Goal: Information Seeking & Learning: Compare options

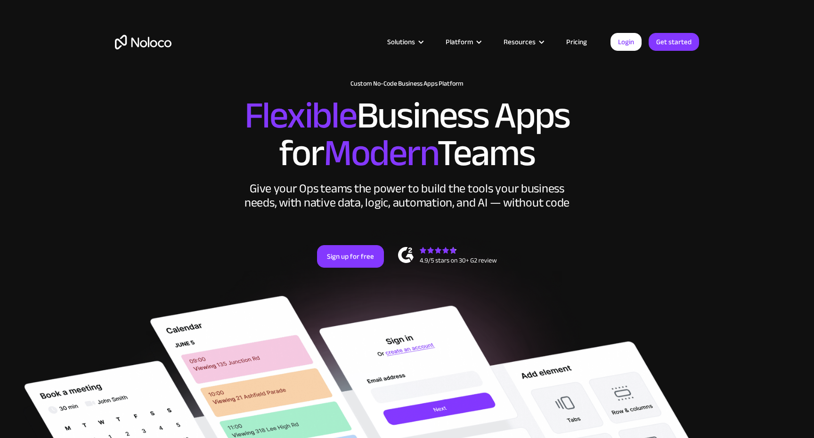
click at [585, 41] on link "Pricing" at bounding box center [576, 42] width 44 height 12
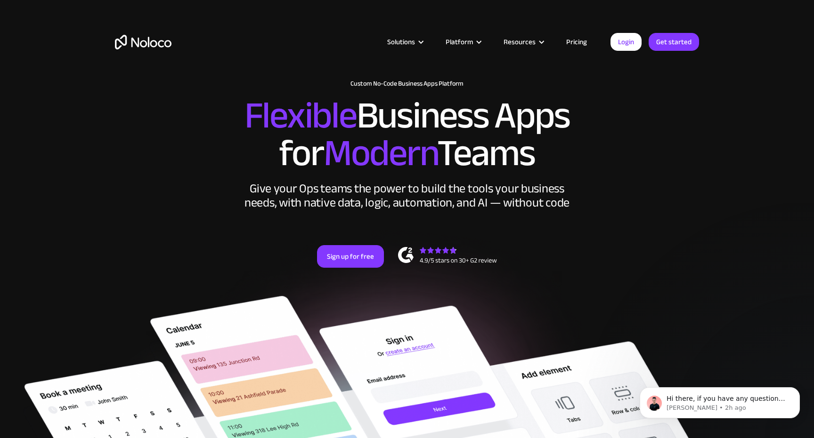
click at [576, 40] on link "Pricing" at bounding box center [576, 42] width 44 height 12
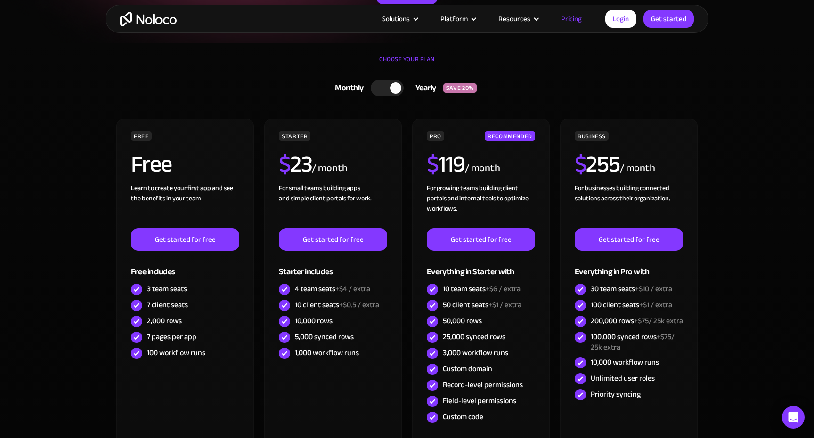
scroll to position [193, 0]
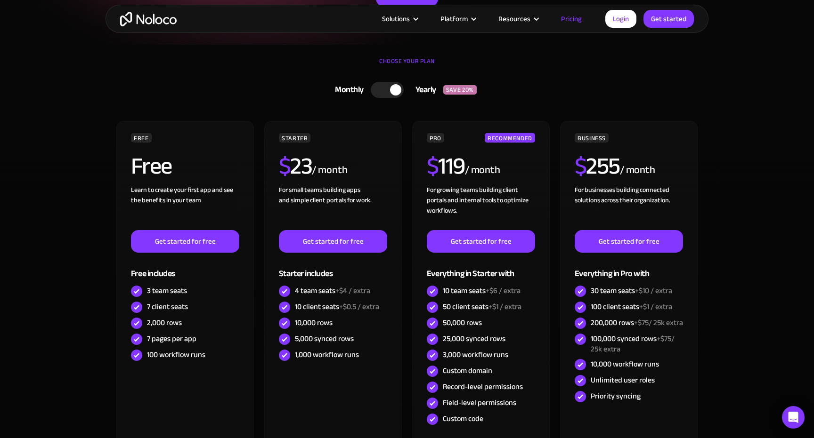
click at [388, 92] on div at bounding box center [387, 90] width 33 height 16
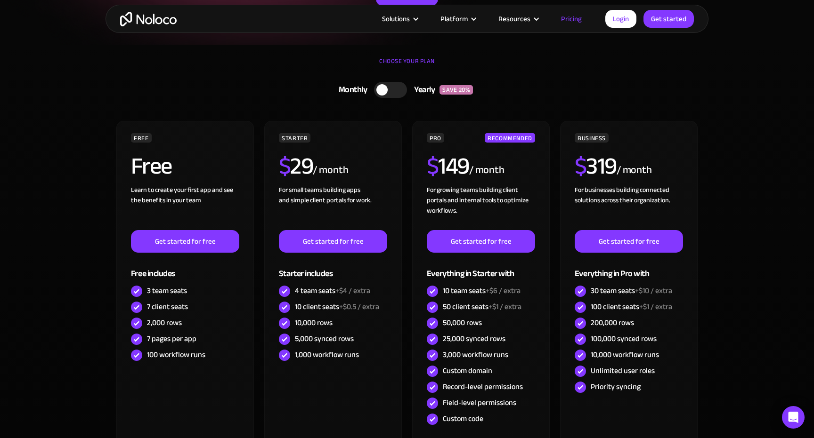
click at [385, 90] on div at bounding box center [381, 89] width 11 height 11
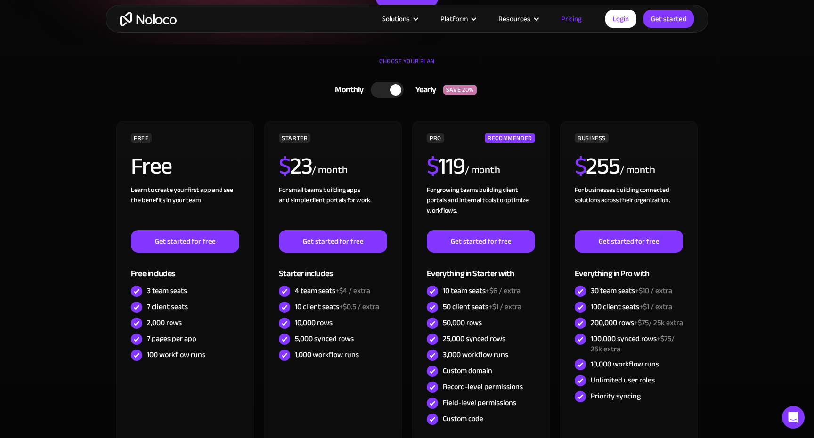
click at [391, 89] on div at bounding box center [395, 89] width 11 height 11
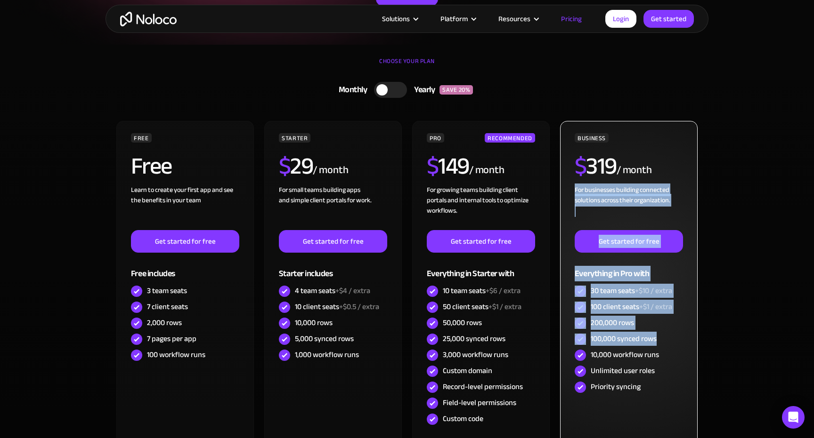
drag, startPoint x: 676, startPoint y: 339, endPoint x: 675, endPoint y: 173, distance: 166.3
click at [673, 175] on div "BUSINESS $ 319 / month For businesses building connected solutions across their…" at bounding box center [629, 264] width 108 height 262
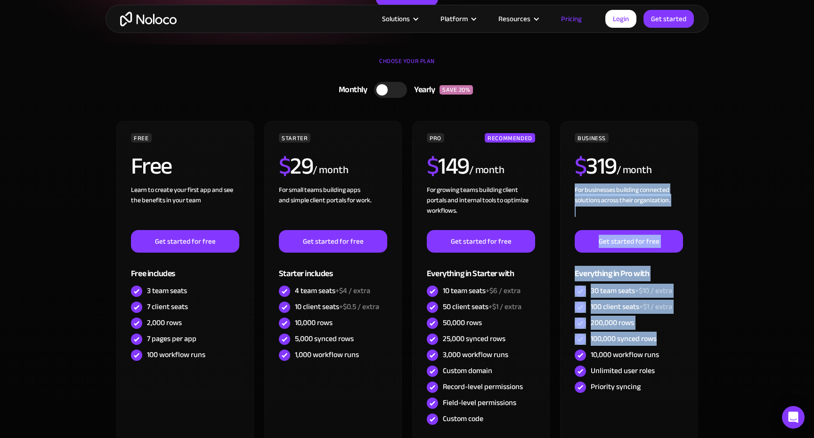
click at [700, 243] on div "CHOOSE YOUR PLAN Monthly Yearly SAVE 20% Monthly Yearly SAVE 20% FREE Free Lear…" at bounding box center [407, 278] width 603 height 466
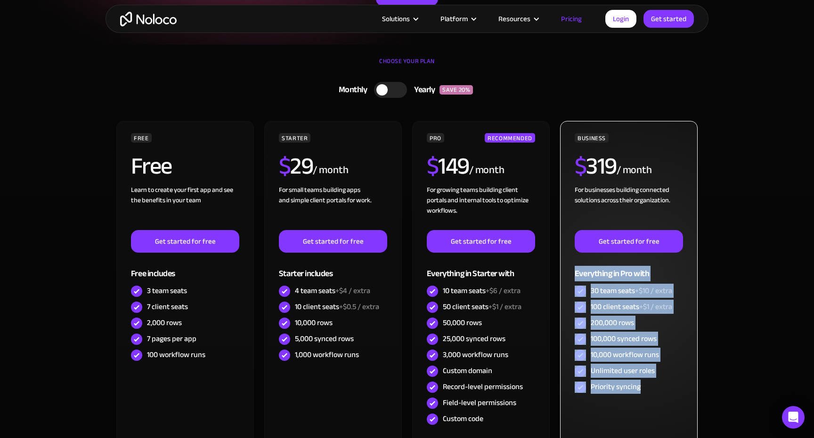
drag, startPoint x: 689, startPoint y: 243, endPoint x: 679, endPoint y: 393, distance: 150.6
click at [678, 393] on div "BUSINESS $ 319 / month For businesses building connected solutions across their…" at bounding box center [629, 286] width 138 height 331
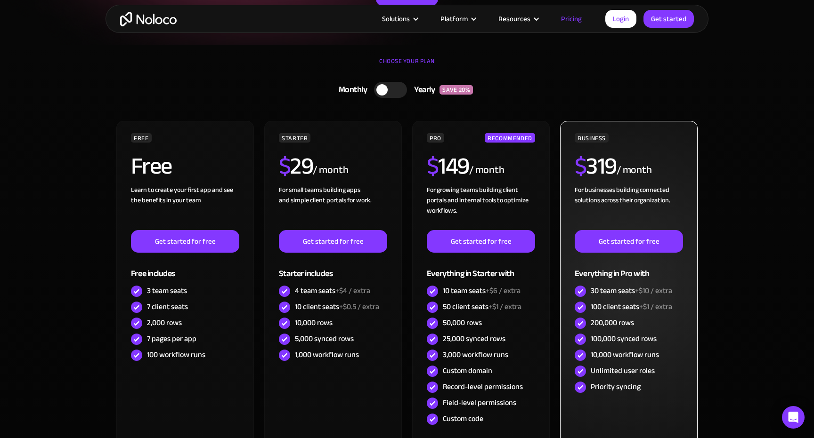
click at [678, 385] on div "Priority syncing" at bounding box center [629, 388] width 108 height 16
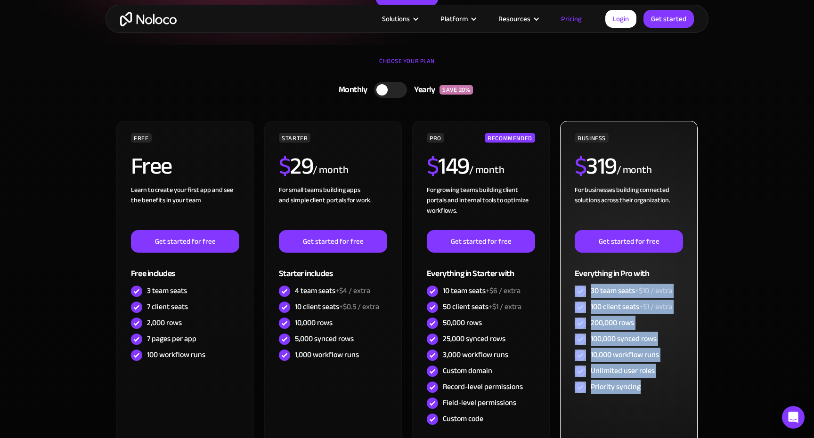
drag, startPoint x: 674, startPoint y: 384, endPoint x: 683, endPoint y: 267, distance: 117.6
click at [681, 271] on div "BUSINESS $ 319 / month For businesses building connected solutions across their…" at bounding box center [629, 264] width 108 height 262
click at [683, 267] on div "BUSINESS $ 319 / month For businesses building connected solutions across their…" at bounding box center [629, 286] width 138 height 331
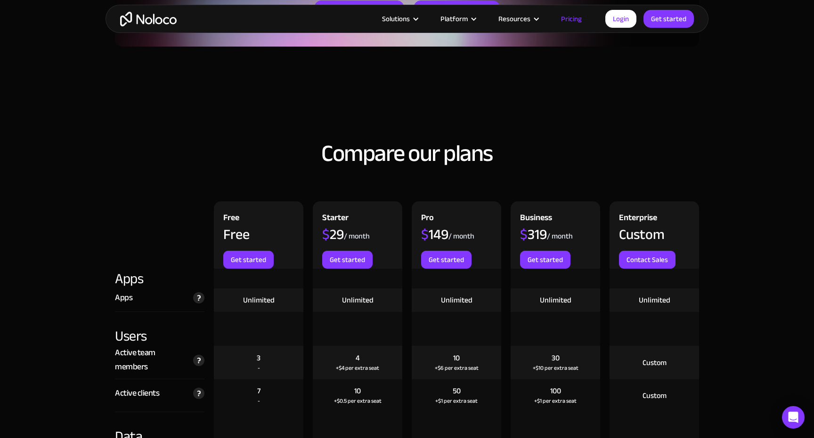
scroll to position [867, 0]
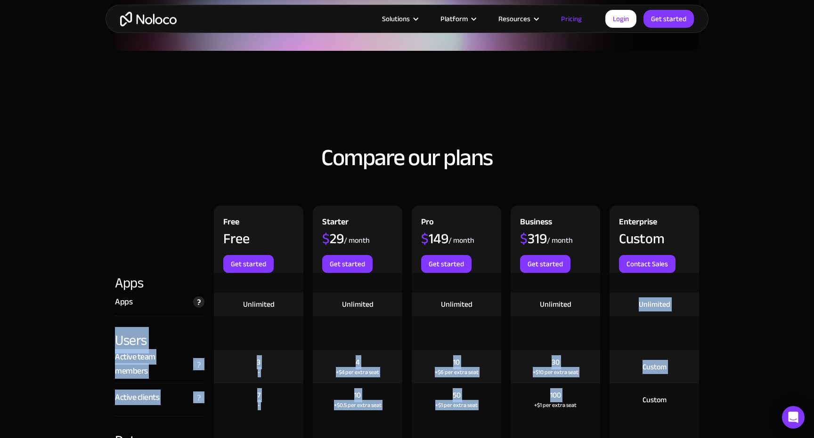
drag, startPoint x: 584, startPoint y: 393, endPoint x: 539, endPoint y: 312, distance: 93.2
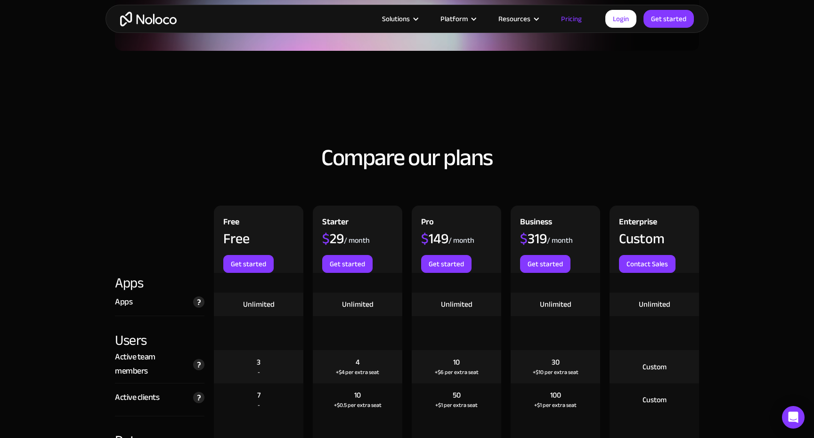
click at [538, 315] on div "Unlimited" at bounding box center [555, 305] width 89 height 24
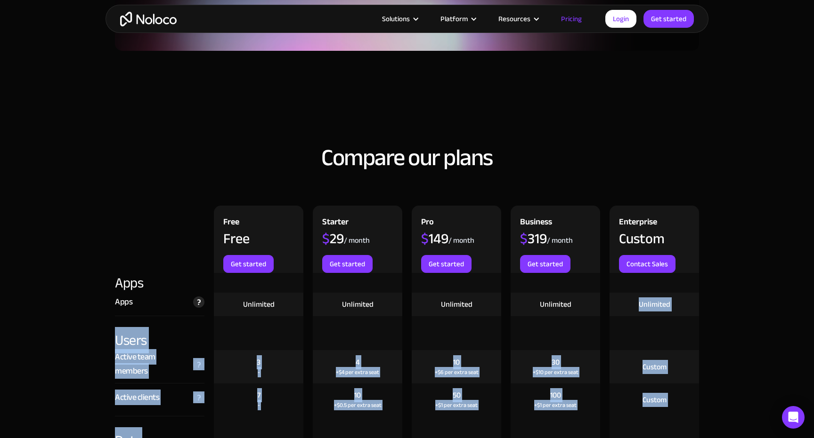
drag, startPoint x: 538, startPoint y: 314, endPoint x: 572, endPoint y: 431, distance: 122.7
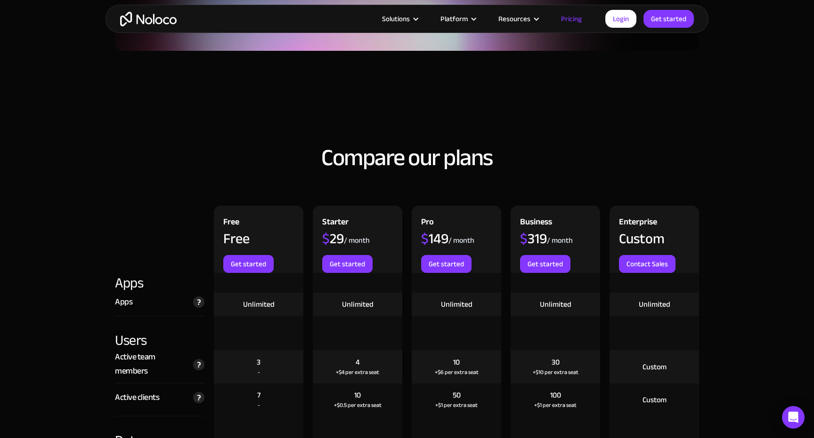
click at [551, 421] on div at bounding box center [555, 434] width 89 height 34
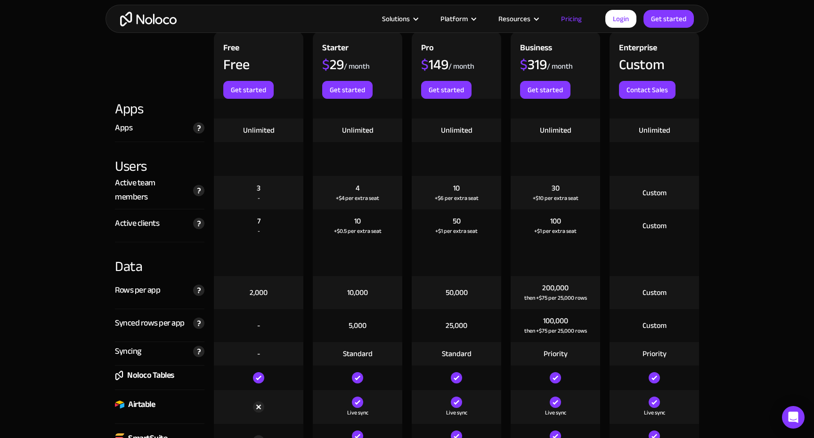
scroll to position [1053, 0]
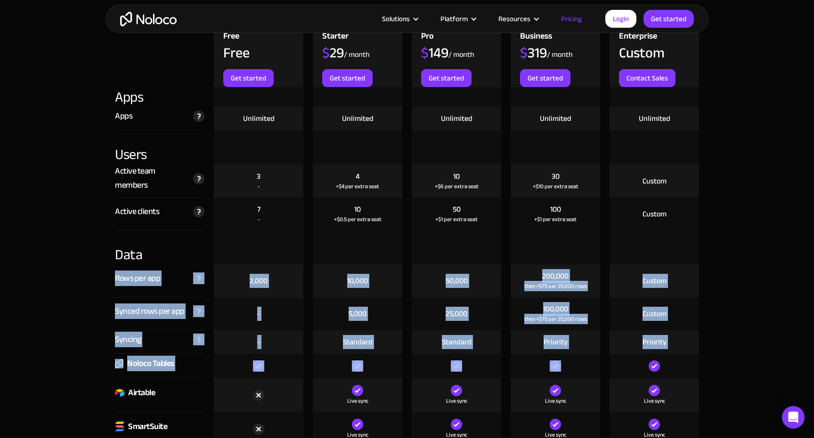
drag, startPoint x: 501, startPoint y: 255, endPoint x: 532, endPoint y: 363, distance: 112.2
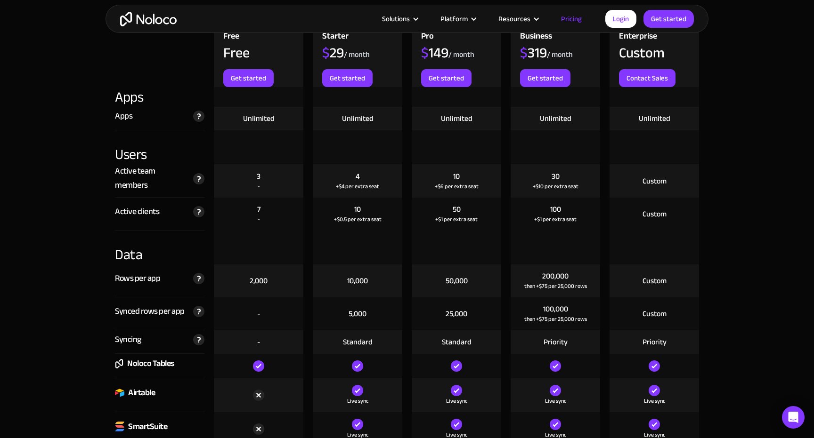
click at [512, 351] on div "Priority" at bounding box center [555, 343] width 89 height 24
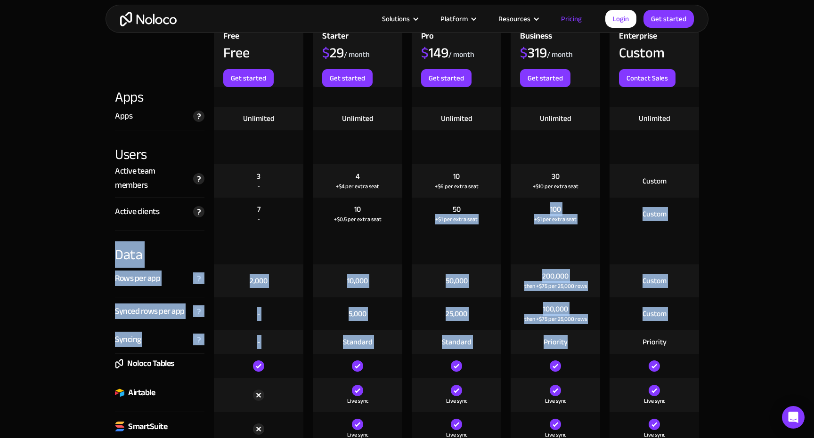
drag, startPoint x: 494, startPoint y: 333, endPoint x: 482, endPoint y: 213, distance: 119.8
click at [482, 213] on div "50 +$1 per extra seat" at bounding box center [456, 214] width 89 height 33
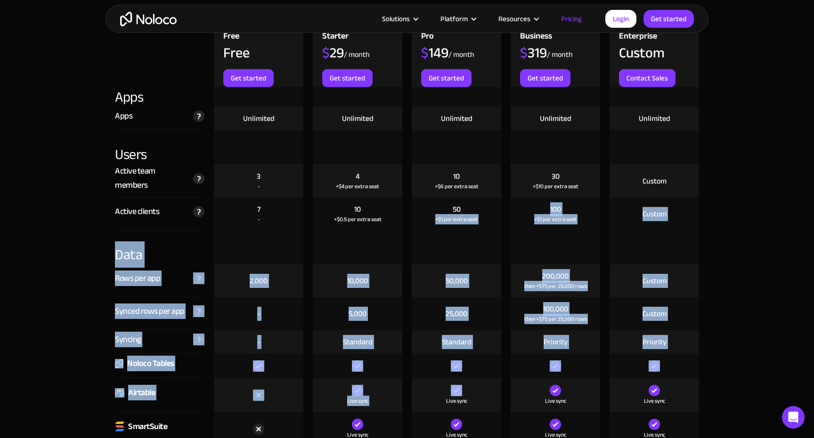
drag, startPoint x: 482, startPoint y: 211, endPoint x: 477, endPoint y: 385, distance: 173.9
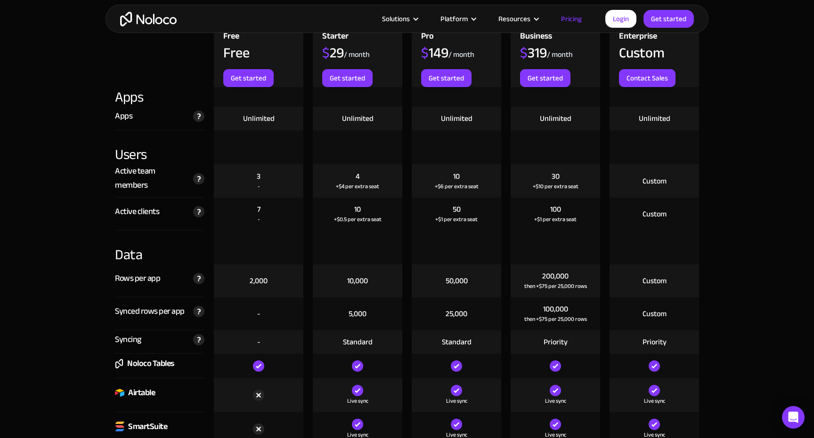
click at [483, 379] on div "Live sync" at bounding box center [456, 396] width 89 height 34
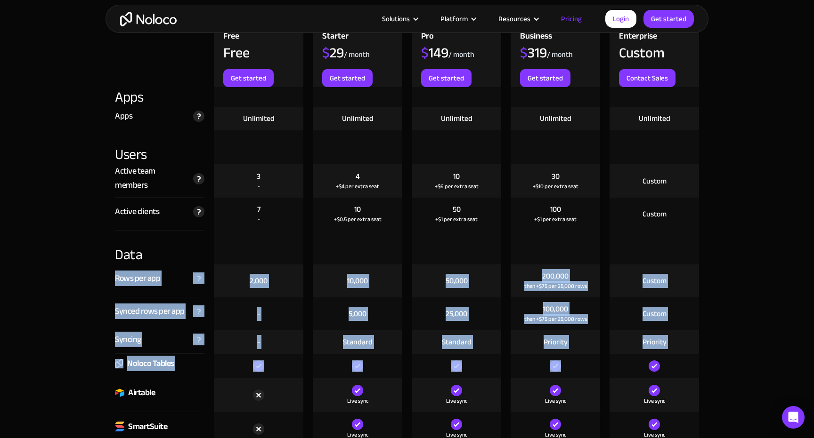
drag, startPoint x: 495, startPoint y: 349, endPoint x: 479, endPoint y: 257, distance: 93.2
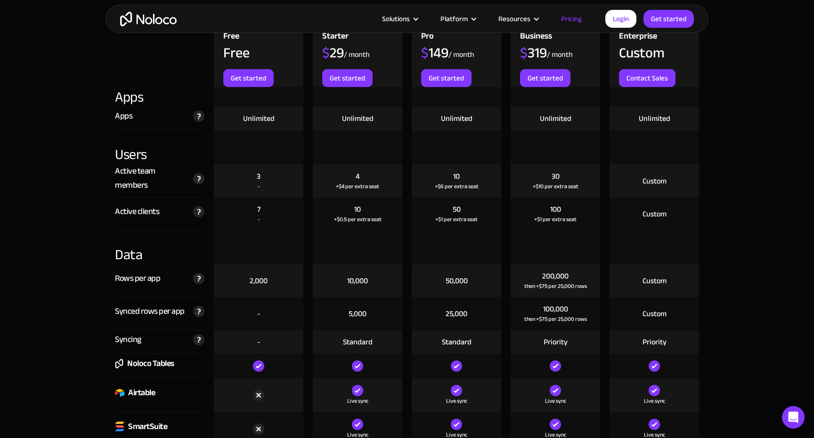
click at [476, 247] on div at bounding box center [456, 248] width 89 height 34
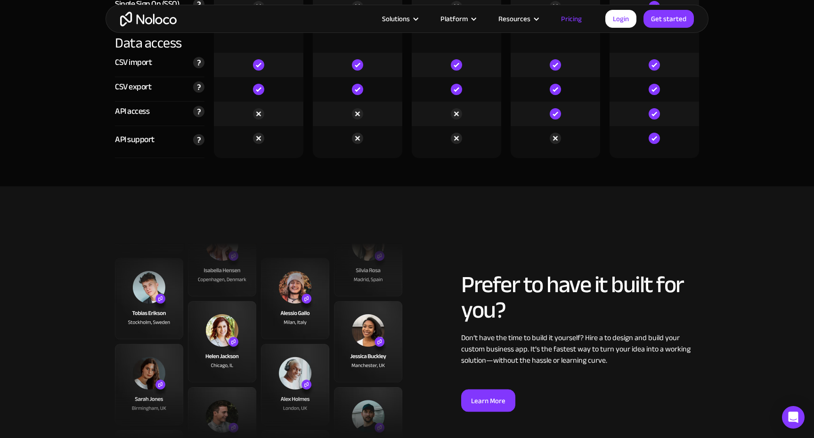
scroll to position [3259, 0]
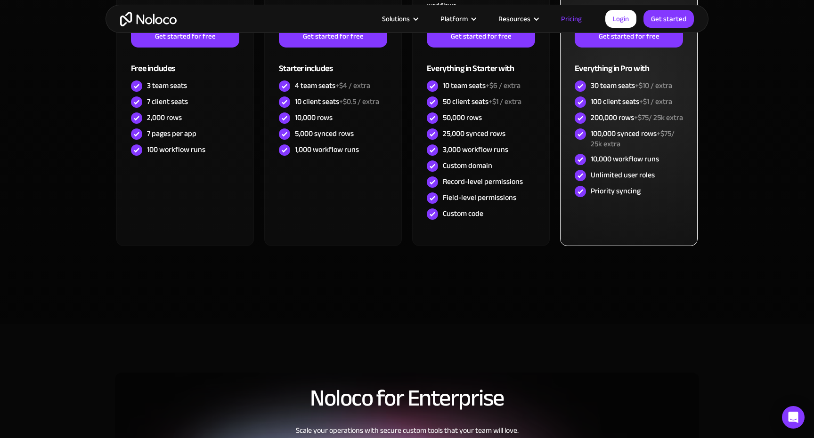
scroll to position [375, 0]
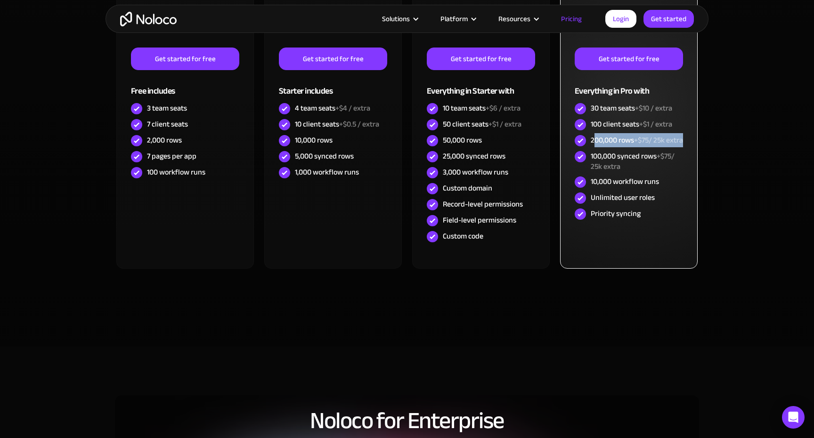
drag, startPoint x: 611, startPoint y: 154, endPoint x: 589, endPoint y: 129, distance: 32.7
click at [590, 131] on div "BUSINESS $ 255 / month For businesses building connected solutions across their…" at bounding box center [629, 87] width 108 height 272
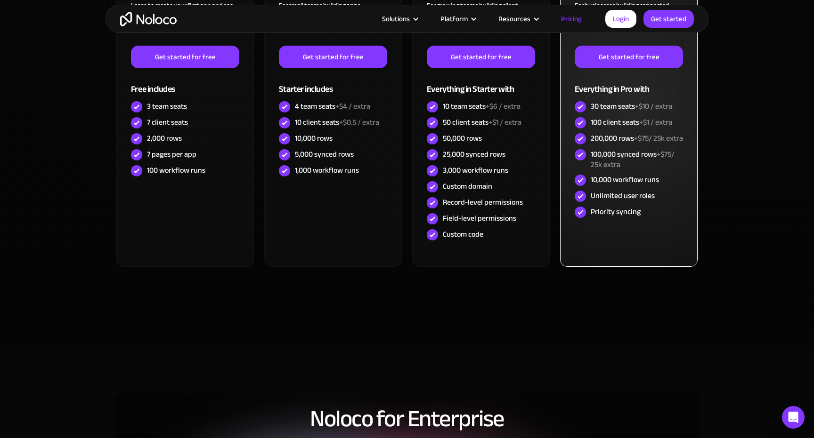
click at [622, 144] on div "200,000 rows +$75/ 25k extra" at bounding box center [637, 138] width 92 height 10
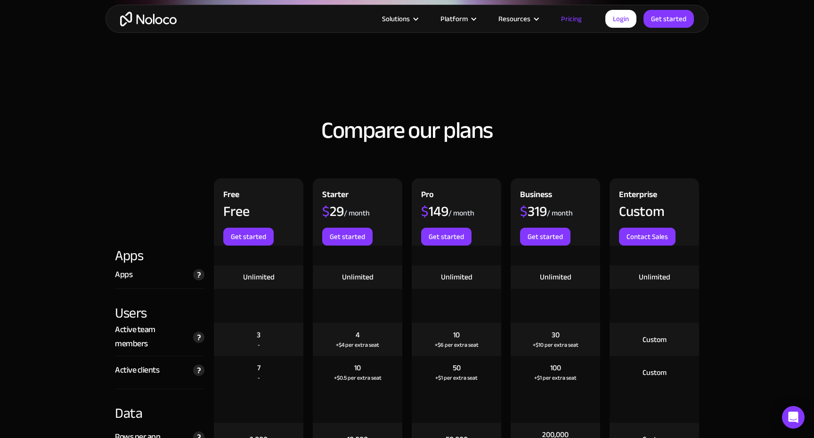
scroll to position [938, 0]
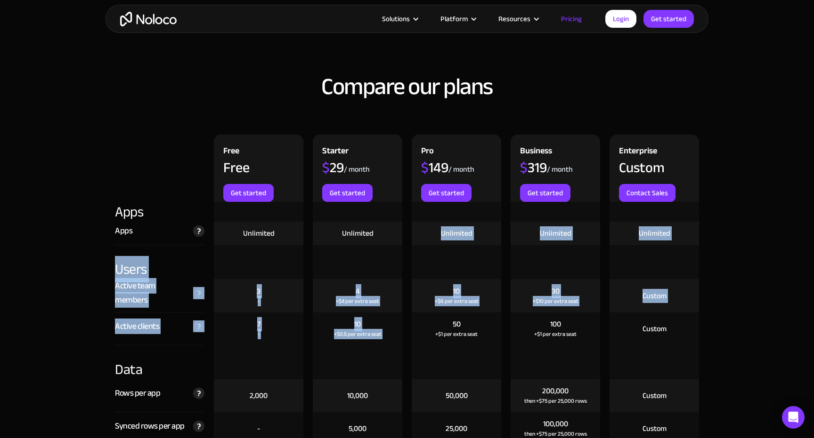
drag, startPoint x: 471, startPoint y: 317, endPoint x: 430, endPoint y: 228, distance: 97.4
click at [430, 227] on div "Unlimited" at bounding box center [456, 234] width 89 height 24
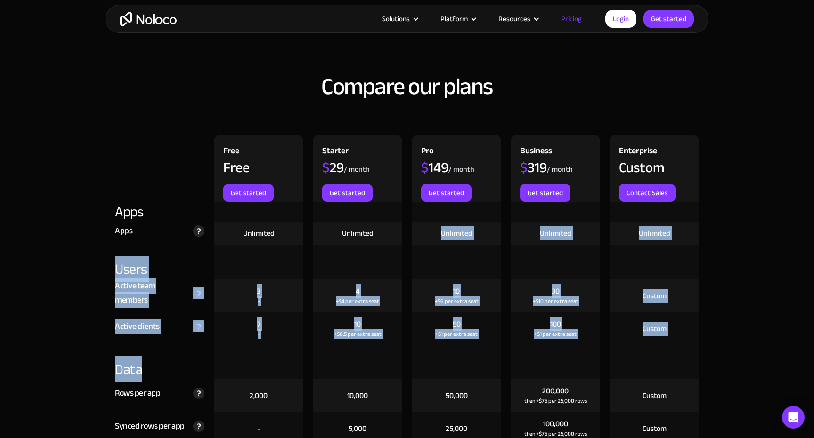
drag, startPoint x: 430, startPoint y: 227, endPoint x: 457, endPoint y: 369, distance: 144.2
click at [457, 369] on div at bounding box center [456, 363] width 89 height 34
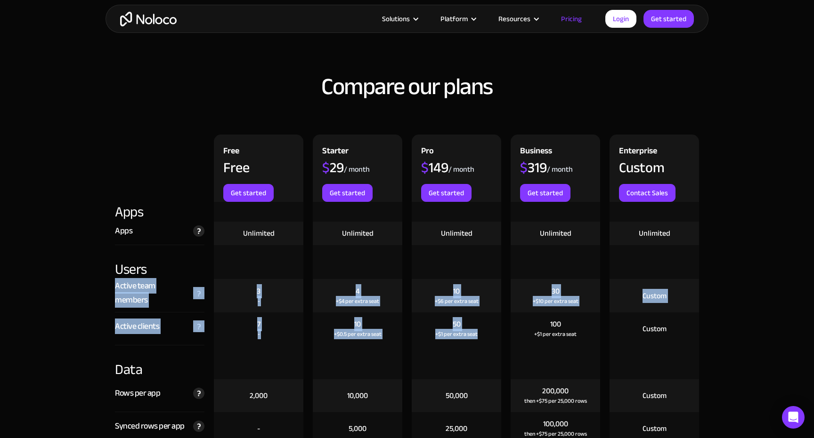
drag, startPoint x: 479, startPoint y: 343, endPoint x: 447, endPoint y: 250, distance: 99.0
click at [447, 250] on div at bounding box center [456, 262] width 89 height 34
drag, startPoint x: 447, startPoint y: 250, endPoint x: 447, endPoint y: 343, distance: 93.3
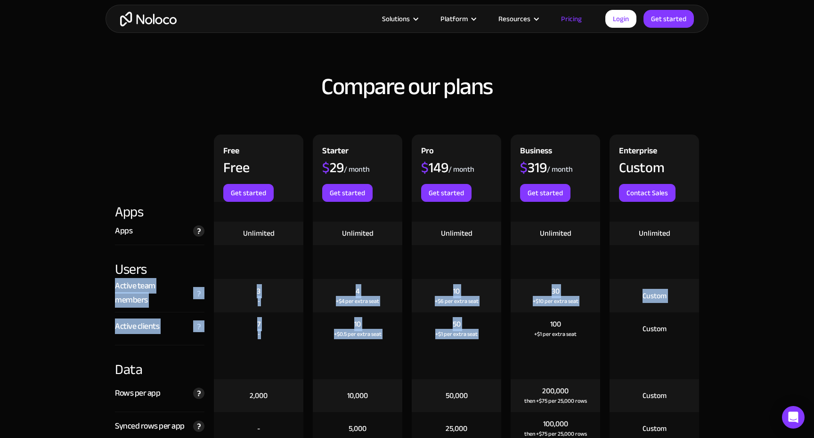
click at [447, 343] on div "50 +$1 per extra seat" at bounding box center [456, 329] width 89 height 33
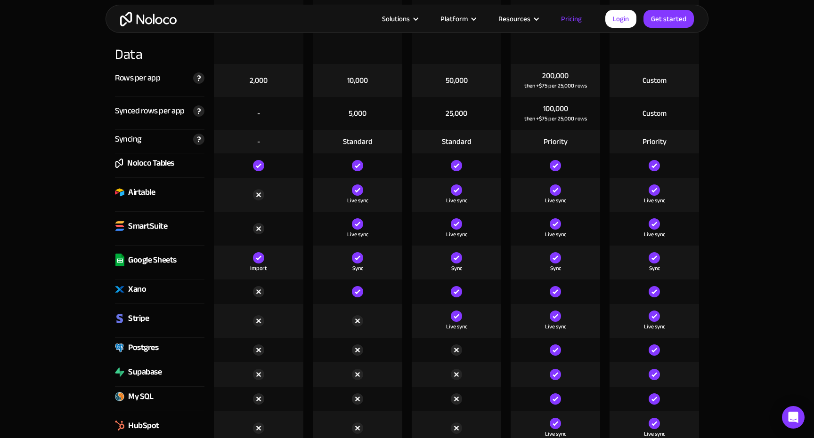
scroll to position [1255, 0]
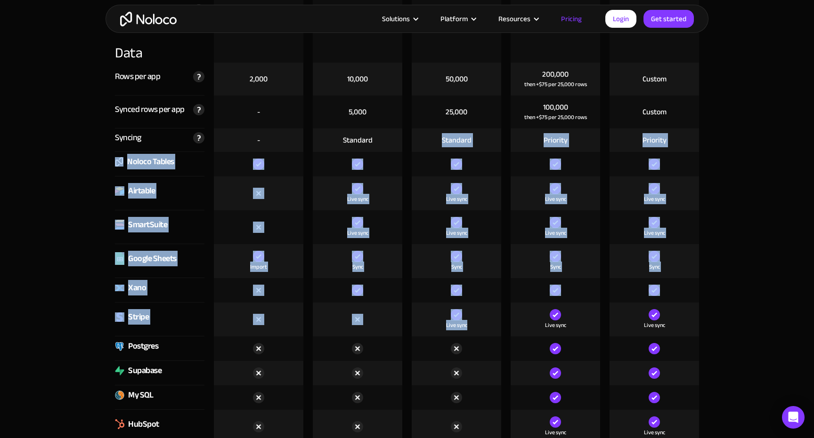
drag, startPoint x: 474, startPoint y: 325, endPoint x: 415, endPoint y: 133, distance: 201.6
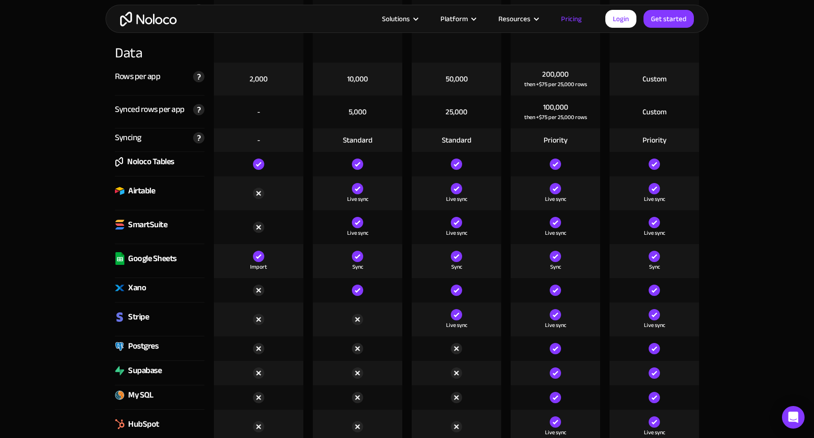
click at [418, 178] on div "Live sync" at bounding box center [456, 194] width 89 height 34
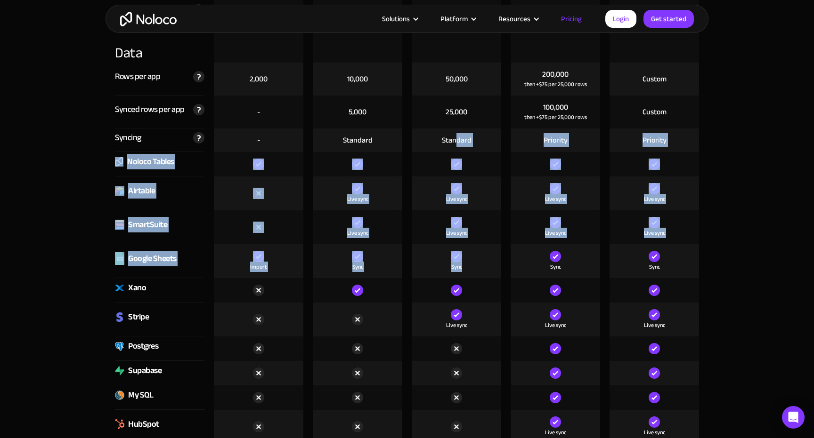
drag, startPoint x: 478, startPoint y: 268, endPoint x: 458, endPoint y: 146, distance: 123.6
click at [458, 146] on div "Standard" at bounding box center [457, 140] width 30 height 10
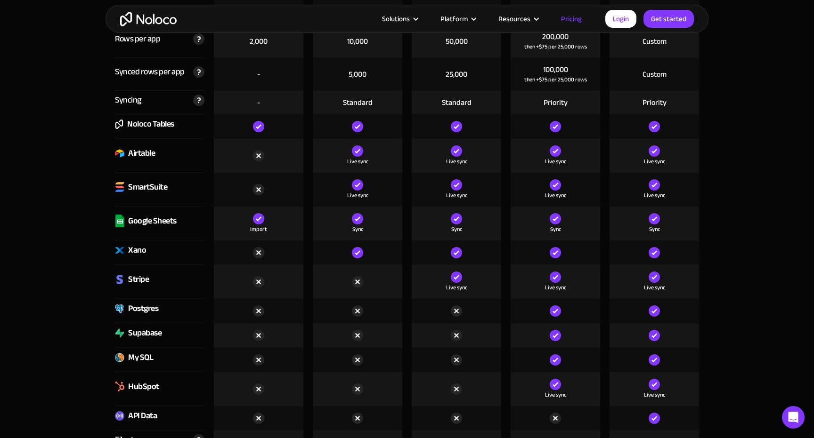
scroll to position [1292, 0]
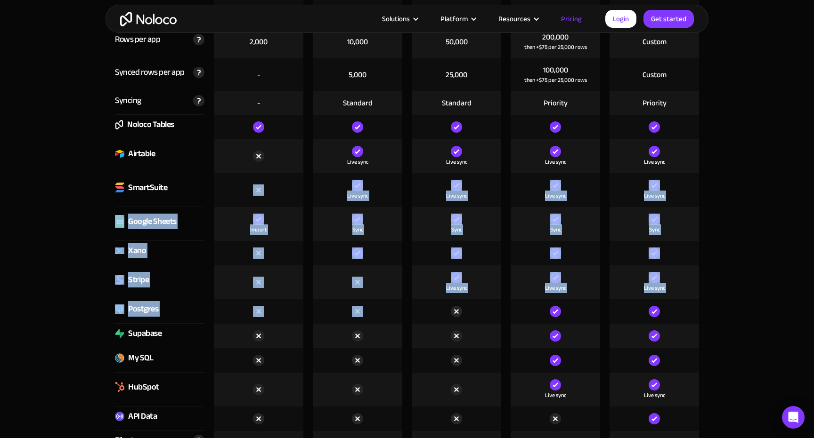
drag, startPoint x: 310, startPoint y: 304, endPoint x: 294, endPoint y: 182, distance: 123.1
click at [360, 299] on div at bounding box center [357, 283] width 89 height 34
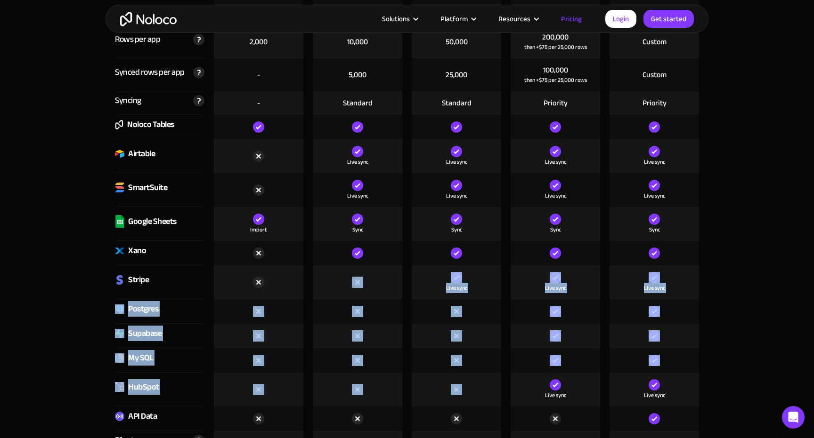
drag, startPoint x: 359, startPoint y: 269, endPoint x: 414, endPoint y: 399, distance: 140.9
click at [414, 399] on div at bounding box center [456, 390] width 89 height 34
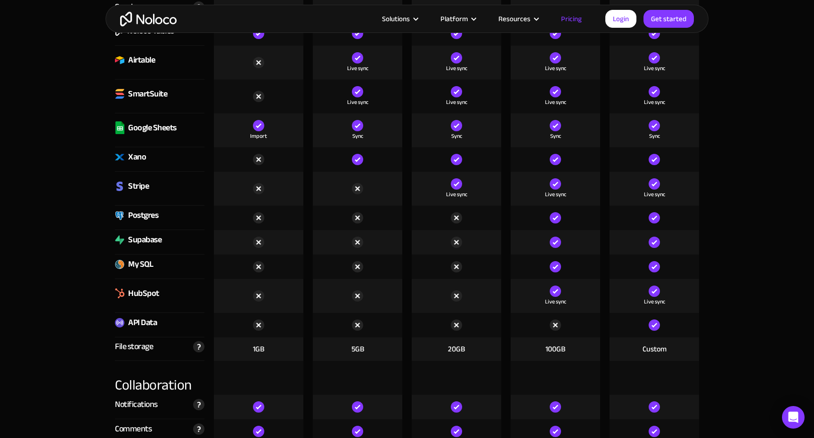
scroll to position [1396, 0]
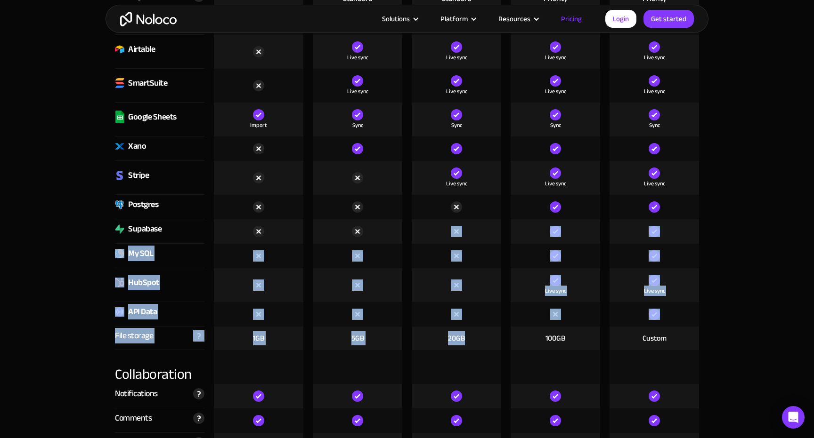
drag, startPoint x: 474, startPoint y: 339, endPoint x: 430, endPoint y: 229, distance: 118.3
click at [430, 229] on div at bounding box center [456, 231] width 89 height 24
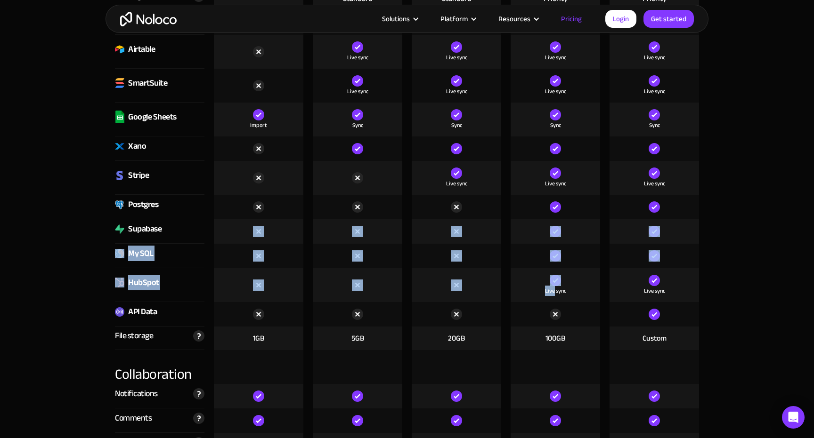
drag, startPoint x: 430, startPoint y: 229, endPoint x: 444, endPoint y: 305, distance: 77.6
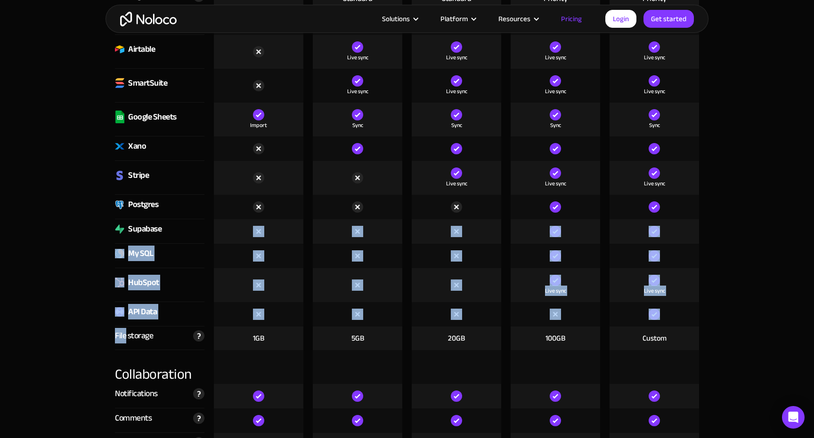
click at [444, 305] on div at bounding box center [456, 314] width 89 height 24
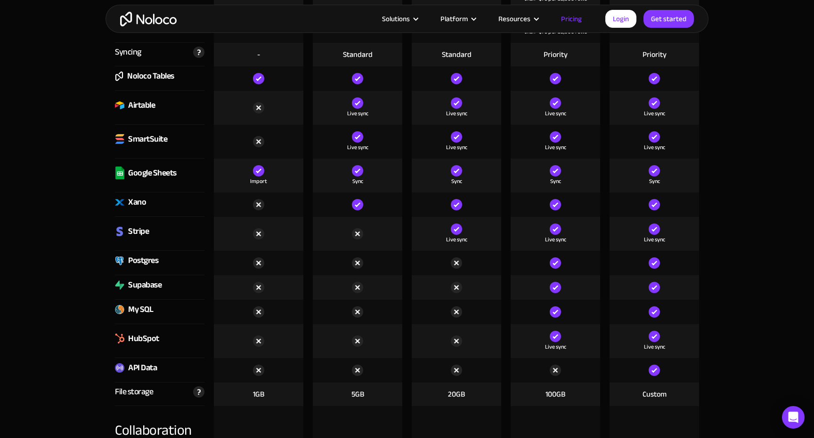
scroll to position [1339, 0]
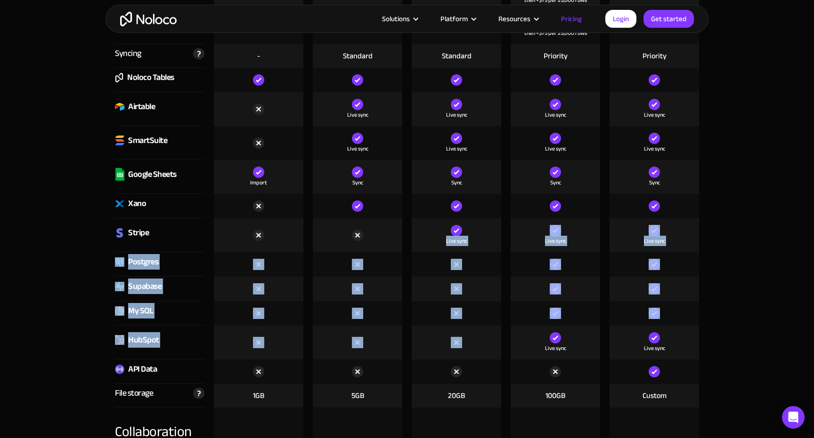
drag, startPoint x: 423, startPoint y: 228, endPoint x: 451, endPoint y: 352, distance: 126.4
click at [451, 352] on div at bounding box center [456, 343] width 89 height 34
drag, startPoint x: 451, startPoint y: 352, endPoint x: 428, endPoint y: 226, distance: 128.3
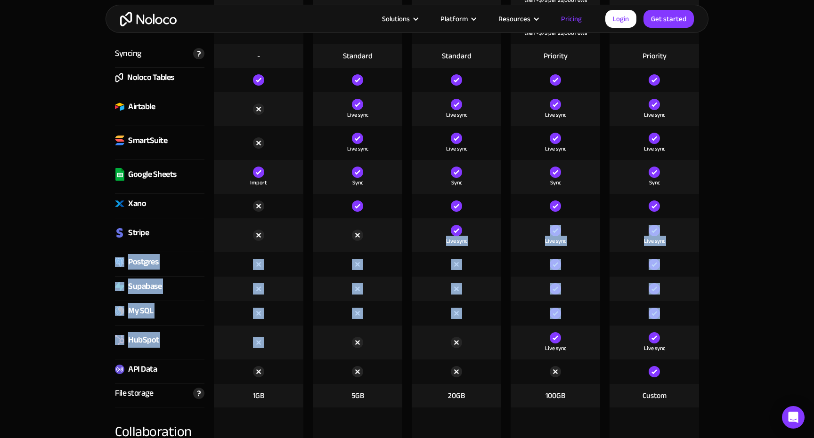
click at [428, 226] on div "Live sync" at bounding box center [456, 236] width 89 height 34
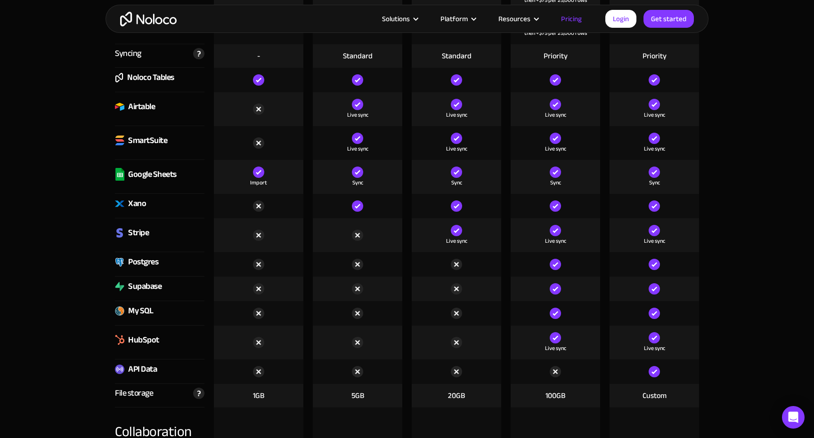
click at [120, 259] on img at bounding box center [119, 262] width 9 height 9
click at [134, 259] on div "Postgres" at bounding box center [143, 262] width 30 height 14
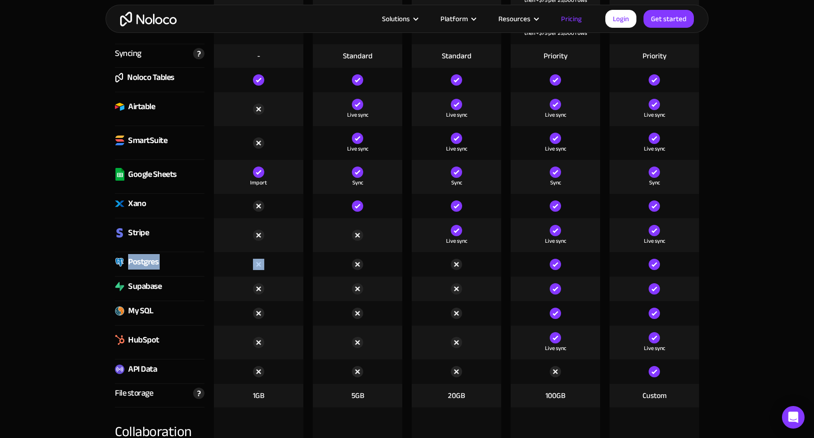
click at [134, 259] on div "Postgres" at bounding box center [143, 262] width 30 height 14
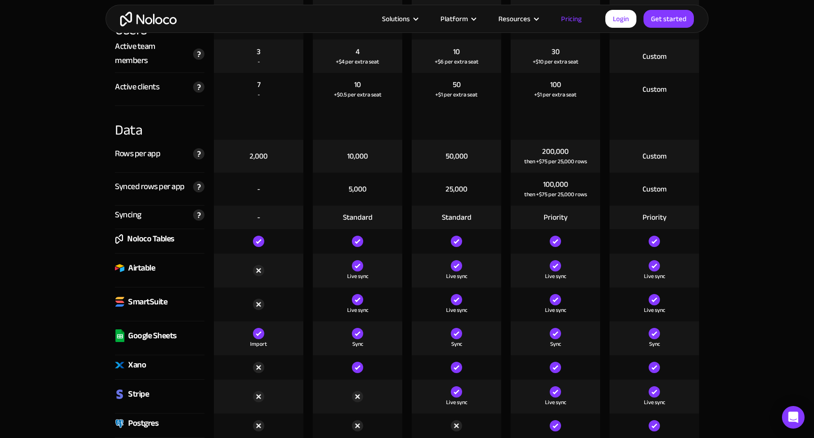
scroll to position [1169, 0]
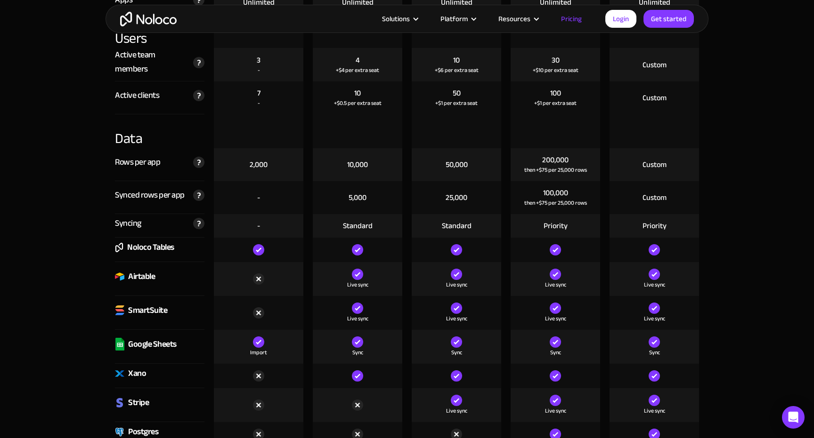
click at [140, 281] on div "Airtable" at bounding box center [141, 277] width 27 height 14
click at [142, 297] on div "SmartSuite" at bounding box center [159, 313] width 89 height 34
drag, startPoint x: 162, startPoint y: 279, endPoint x: 103, endPoint y: 279, distance: 59.3
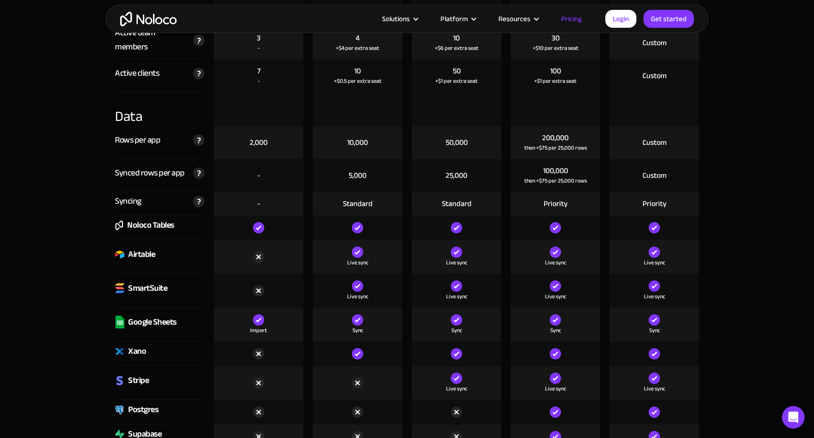
scroll to position [1195, 0]
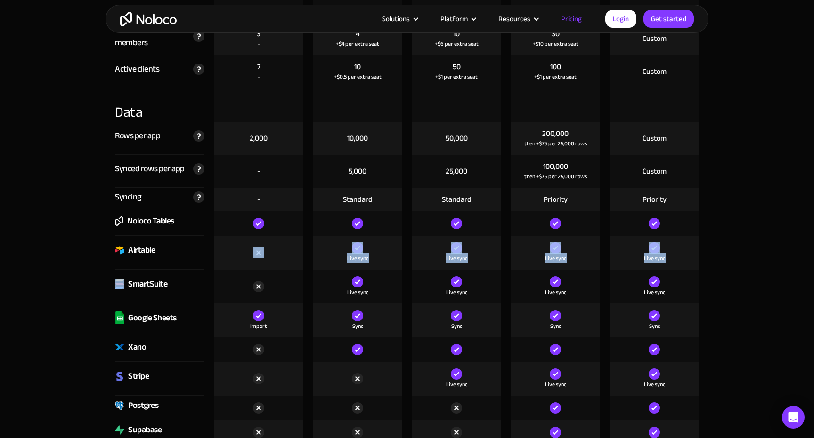
drag, startPoint x: 103, startPoint y: 268, endPoint x: 184, endPoint y: 265, distance: 81.0
click at [172, 260] on div "Airtable" at bounding box center [159, 253] width 89 height 34
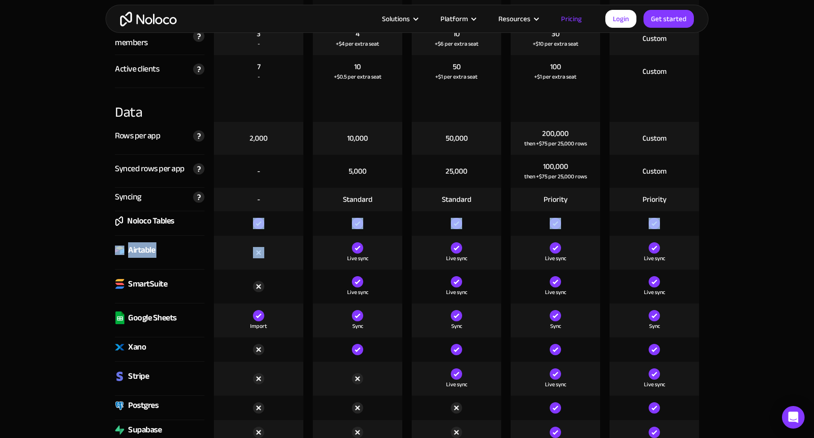
drag, startPoint x: 172, startPoint y: 260, endPoint x: 98, endPoint y: 246, distance: 75.4
click at [145, 247] on div "Airtable" at bounding box center [141, 251] width 27 height 14
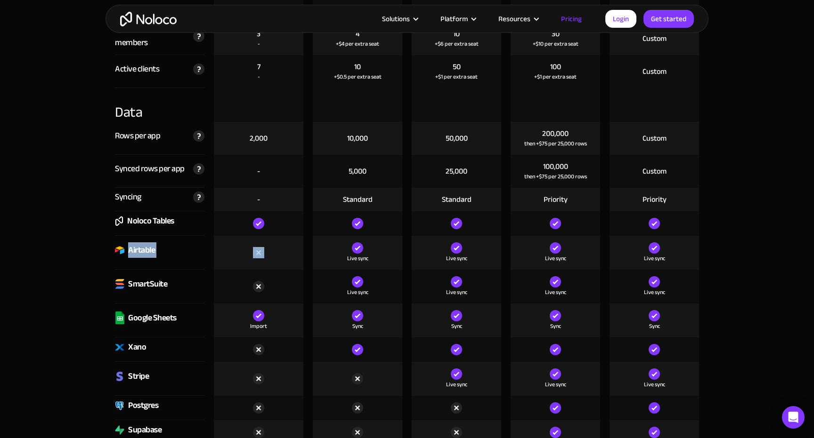
click at [145, 247] on div "Airtable" at bounding box center [141, 251] width 27 height 14
click at [153, 254] on div "Airtable" at bounding box center [141, 251] width 27 height 14
drag, startPoint x: 157, startPoint y: 252, endPoint x: 80, endPoint y: 238, distance: 78.1
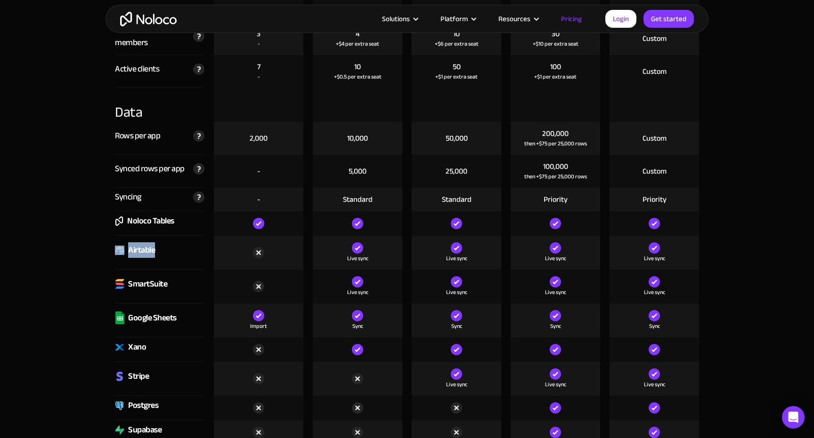
scroll to position [1198, 0]
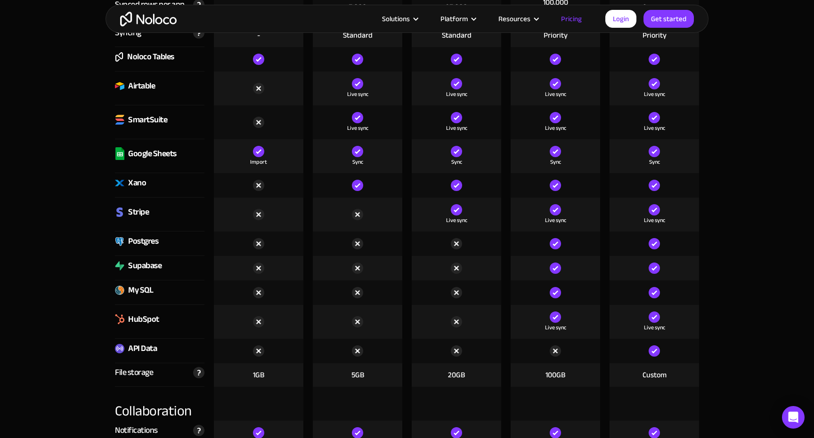
scroll to position [1354, 0]
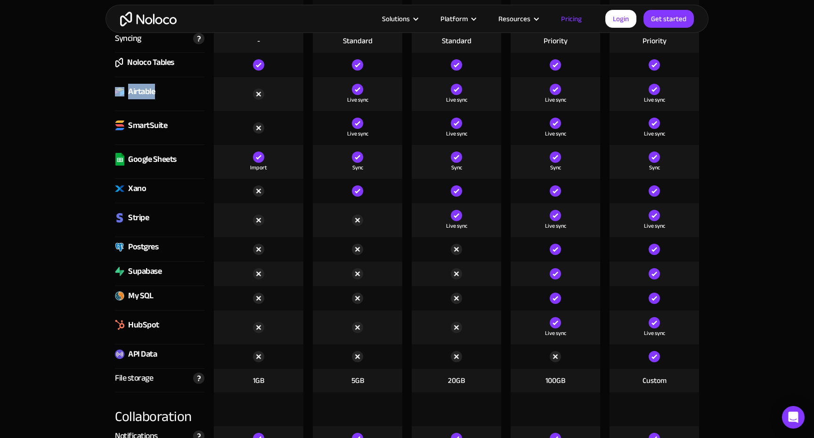
drag, startPoint x: 101, startPoint y: 93, endPoint x: 183, endPoint y: 92, distance: 82.4
click at [176, 91] on div "Airtable" at bounding box center [159, 94] width 89 height 34
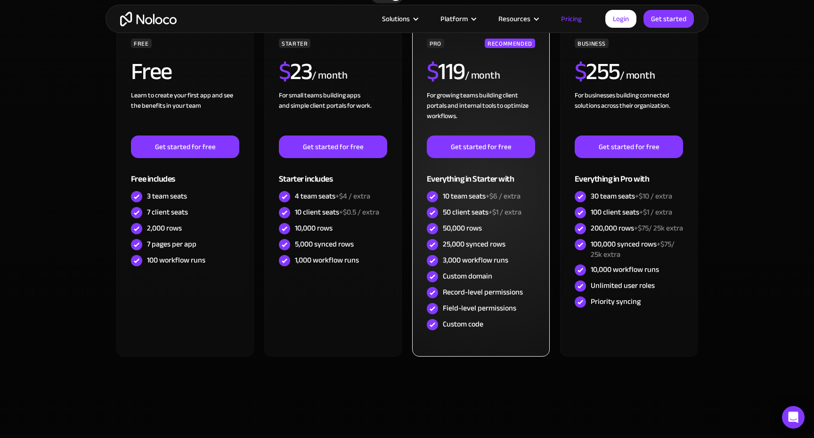
scroll to position [291, 0]
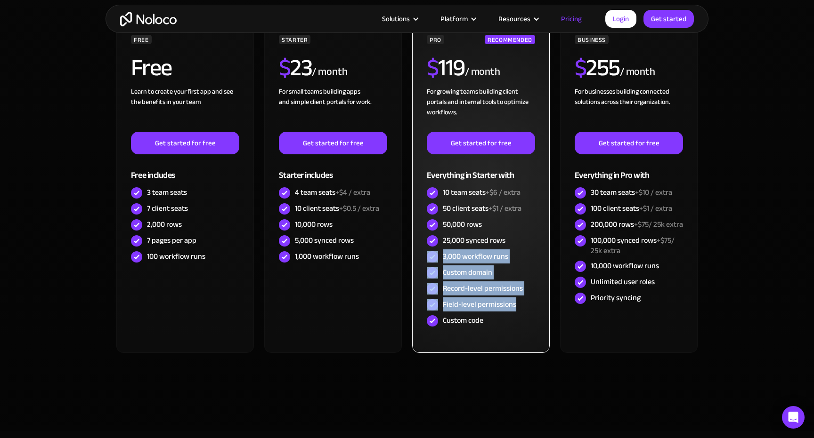
drag, startPoint x: 529, startPoint y: 311, endPoint x: 519, endPoint y: 224, distance: 87.2
click at [519, 227] on div "PRO RECOMMENDED $ 119 / month For growing teams building client portals and int…" at bounding box center [481, 182] width 108 height 294
click at [519, 224] on div "50,000 rows" at bounding box center [481, 225] width 108 height 16
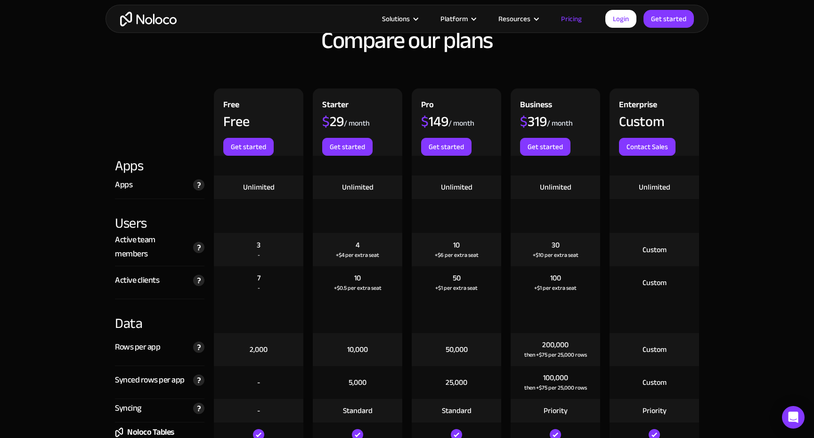
scroll to position [985, 0]
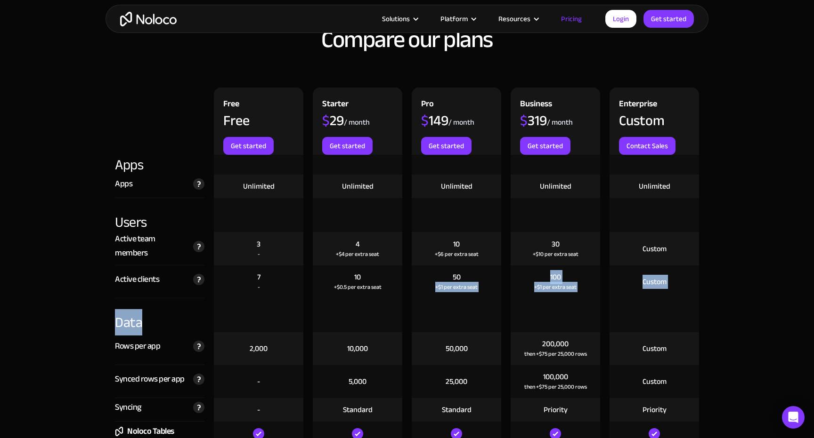
drag, startPoint x: 484, startPoint y: 300, endPoint x: 433, endPoint y: 266, distance: 61.4
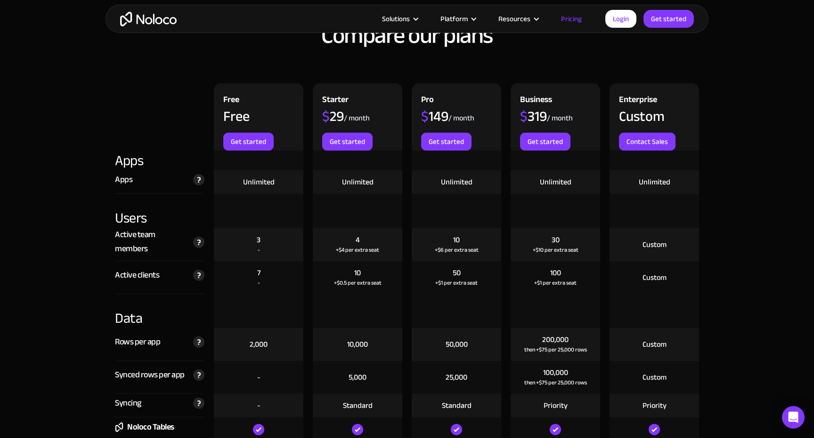
click at [461, 297] on div at bounding box center [456, 311] width 89 height 34
drag, startPoint x: 456, startPoint y: 292, endPoint x: 434, endPoint y: 255, distance: 43.1
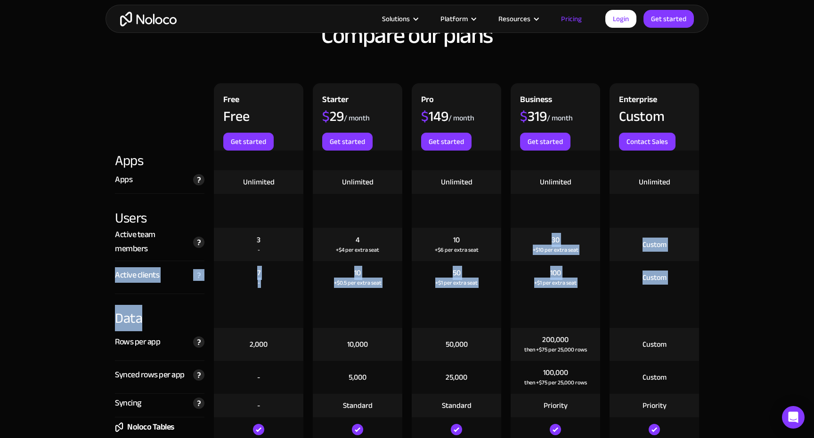
scroll to position [992, 0]
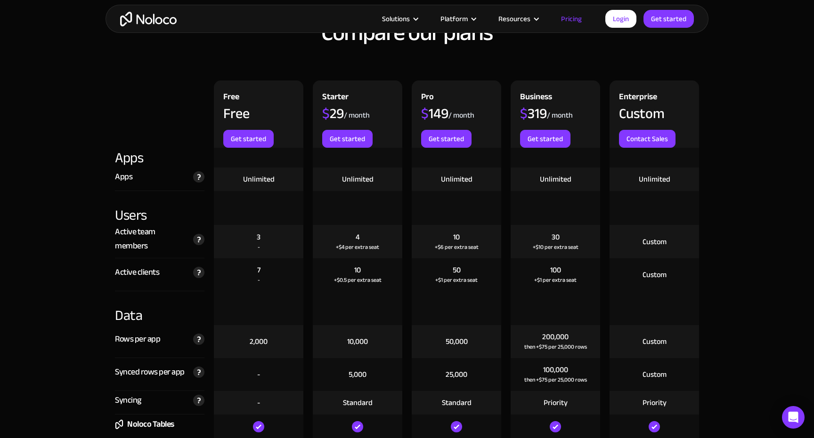
click at [454, 286] on div "50 +$1 per extra seat" at bounding box center [456, 275] width 89 height 33
drag, startPoint x: 217, startPoint y: 233, endPoint x: 284, endPoint y: 257, distance: 70.9
click at [283, 257] on div "3 -" at bounding box center [258, 241] width 89 height 33
click at [278, 249] on div "3 -" at bounding box center [258, 241] width 89 height 33
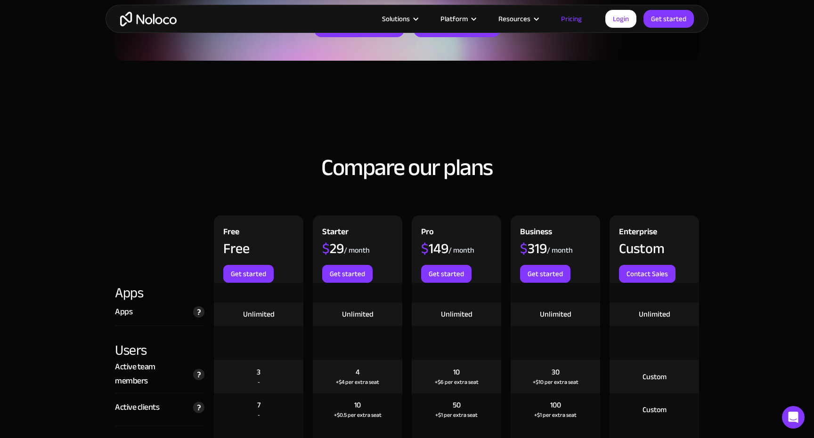
scroll to position [827, 0]
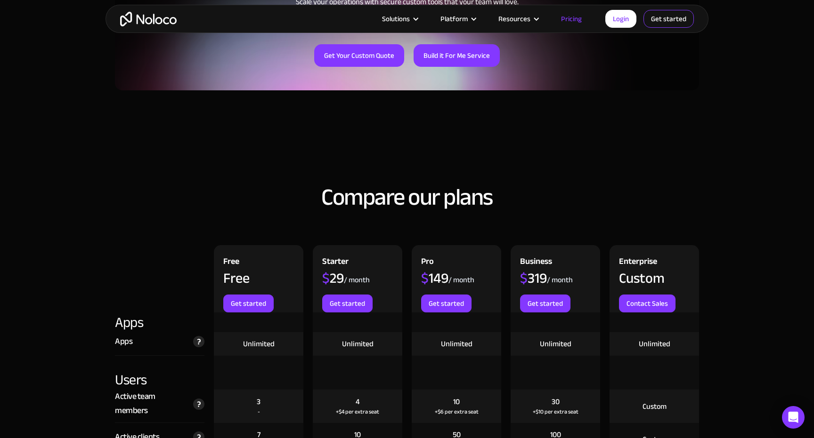
click at [657, 22] on link "Get started" at bounding box center [668, 19] width 50 height 18
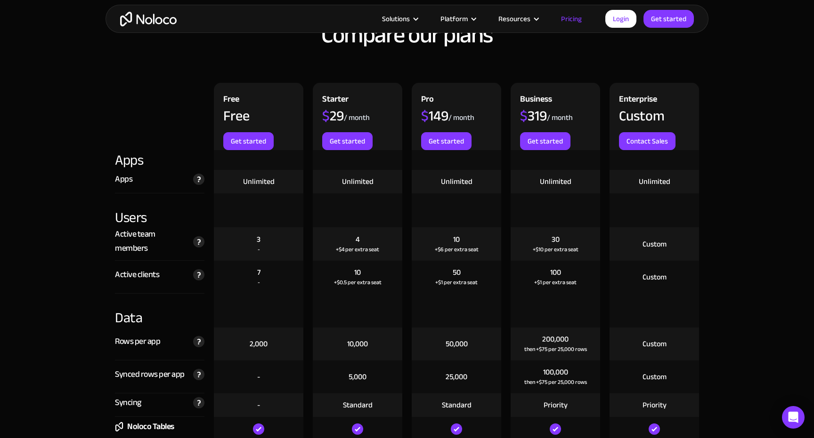
scroll to position [1003, 0]
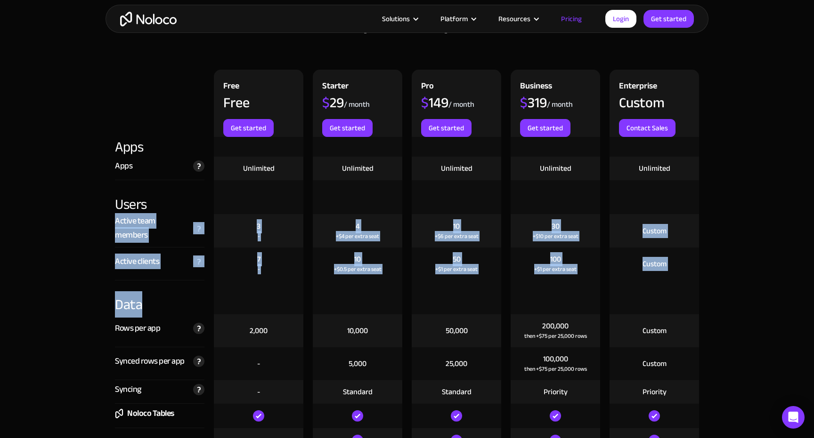
drag, startPoint x: 475, startPoint y: 282, endPoint x: 447, endPoint y: 175, distance: 110.6
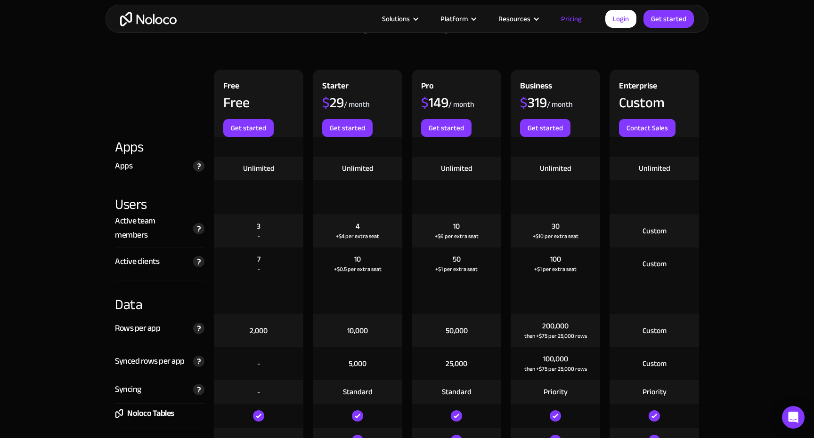
click at [447, 175] on div "Unlimited" at bounding box center [456, 169] width 89 height 24
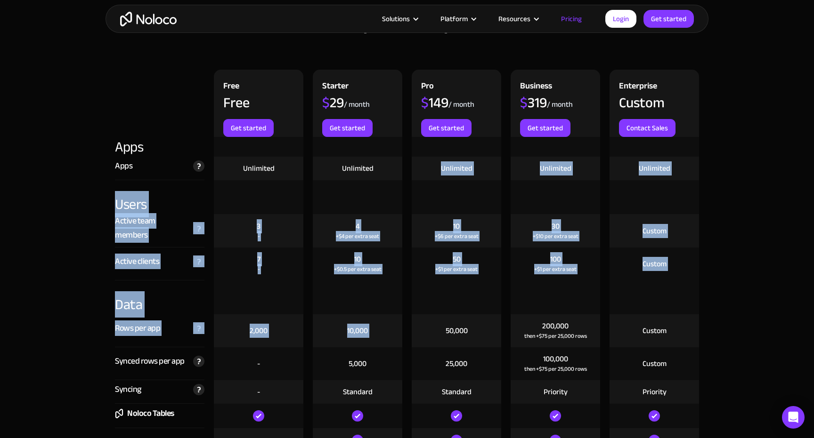
drag, startPoint x: 435, startPoint y: 164, endPoint x: 482, endPoint y: 317, distance: 160.7
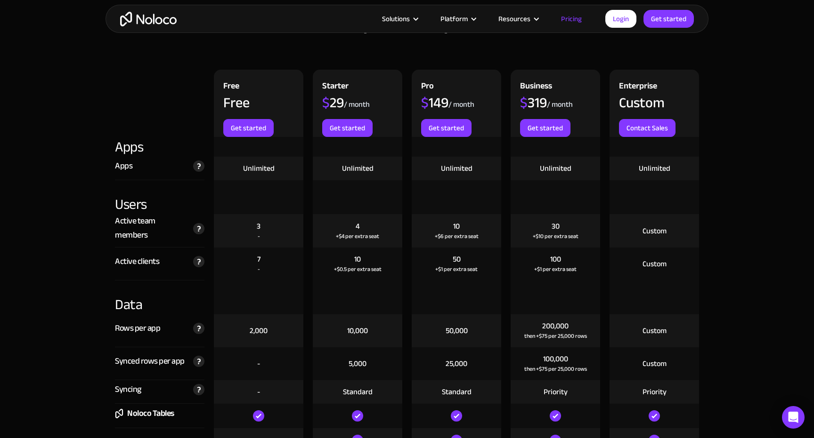
click at [481, 312] on div at bounding box center [456, 298] width 89 height 34
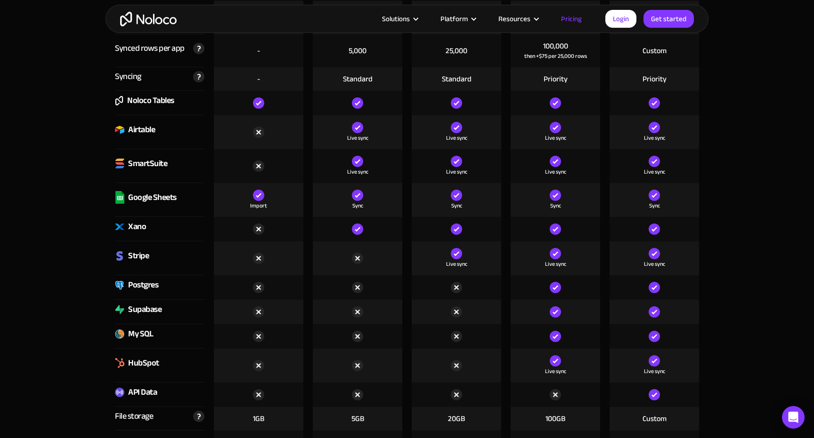
scroll to position [1315, 0]
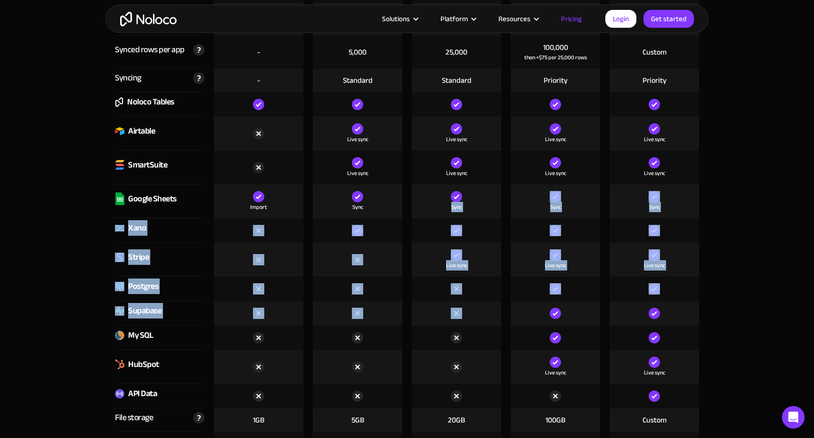
drag, startPoint x: 471, startPoint y: 310, endPoint x: 427, endPoint y: 206, distance: 113.1
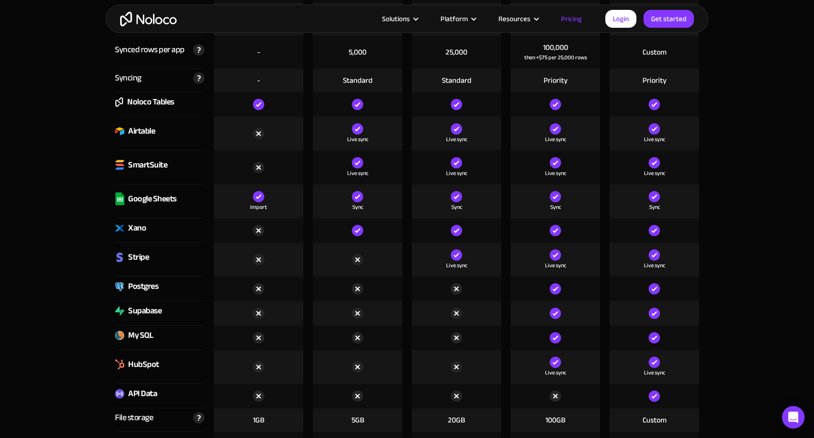
click at [420, 230] on div at bounding box center [456, 231] width 89 height 24
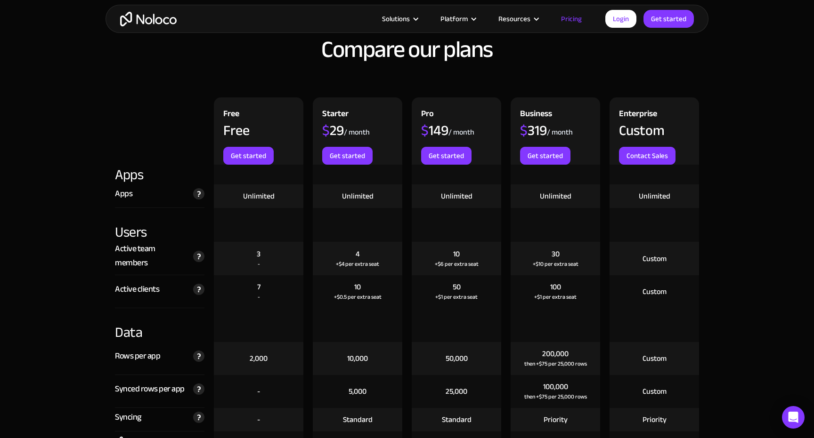
scroll to position [974, 0]
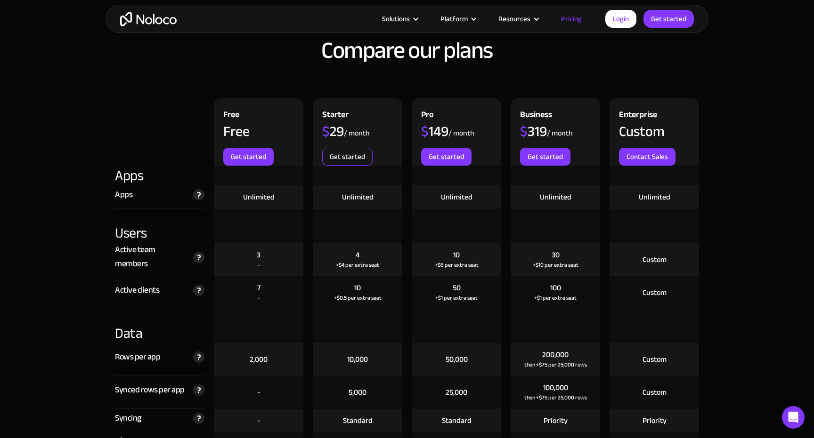
click at [343, 153] on link "Get started" at bounding box center [347, 157] width 50 height 18
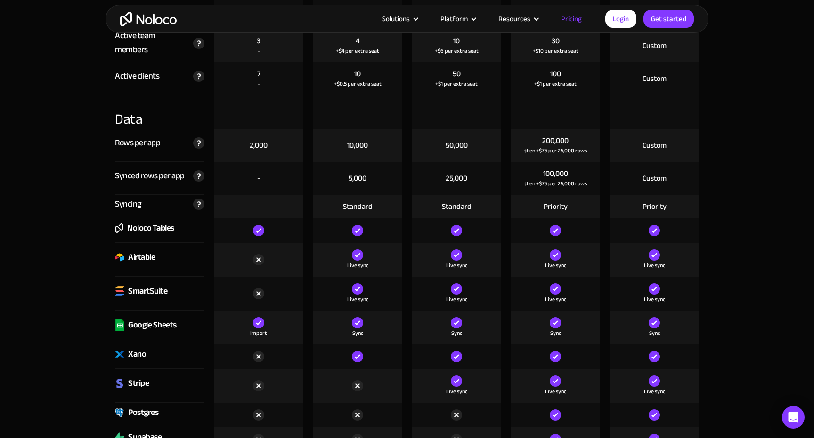
scroll to position [1189, 0]
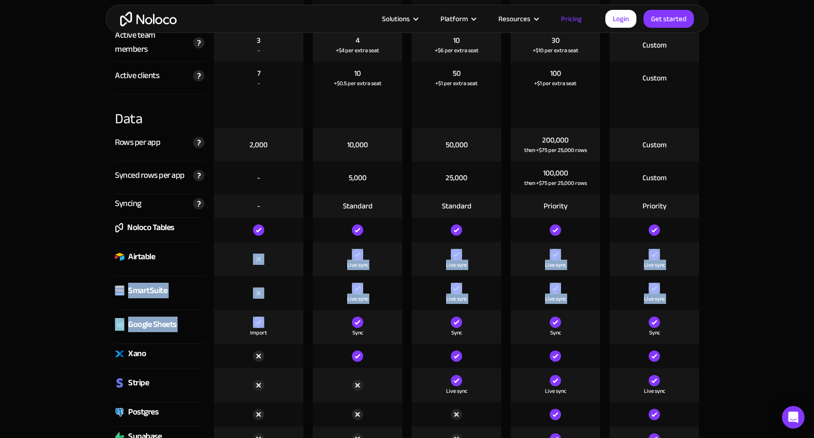
drag, startPoint x: 276, startPoint y: 252, endPoint x: 287, endPoint y: 320, distance: 68.1
click at [287, 320] on div "Import" at bounding box center [258, 327] width 89 height 34
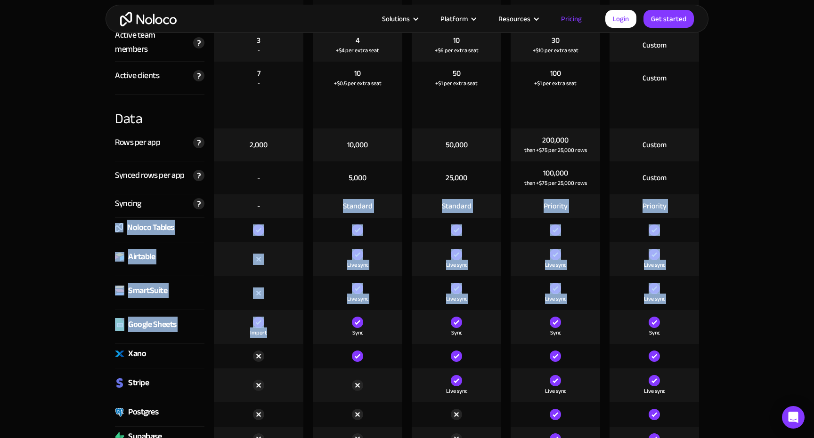
drag, startPoint x: 287, startPoint y: 320, endPoint x: 277, endPoint y: 205, distance: 115.3
click at [277, 205] on div "-" at bounding box center [258, 207] width 89 height 24
drag, startPoint x: 277, startPoint y: 205, endPoint x: 282, endPoint y: 322, distance: 116.9
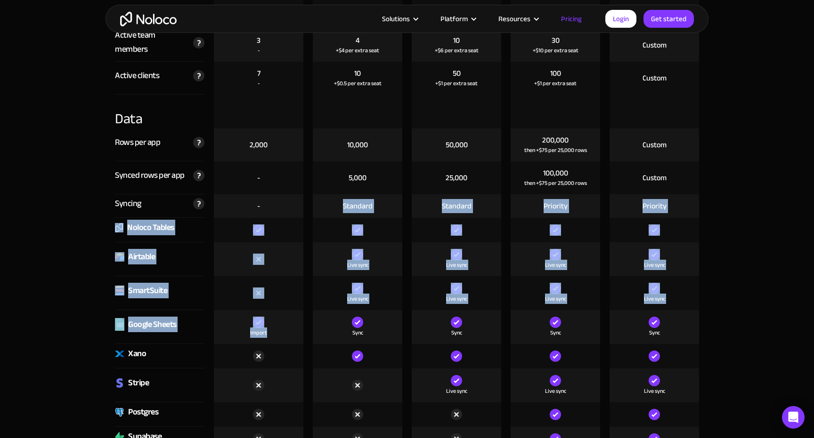
click at [282, 322] on div "Import" at bounding box center [258, 327] width 89 height 34
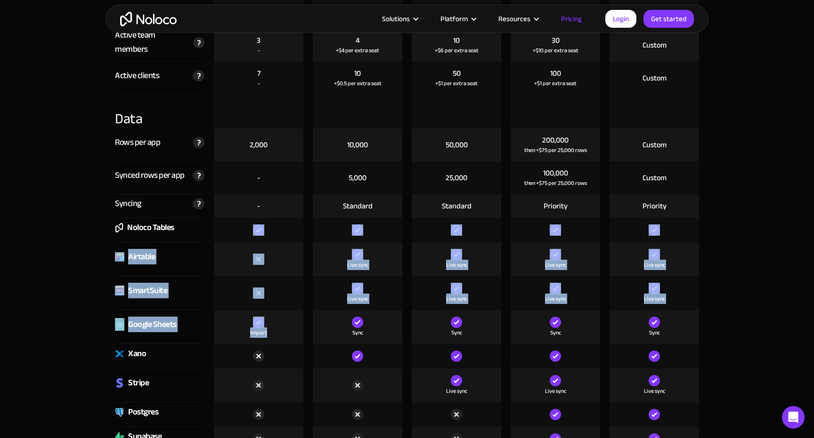
drag, startPoint x: 282, startPoint y: 322, endPoint x: 283, endPoint y: 219, distance: 102.7
click at [283, 219] on div at bounding box center [258, 230] width 89 height 24
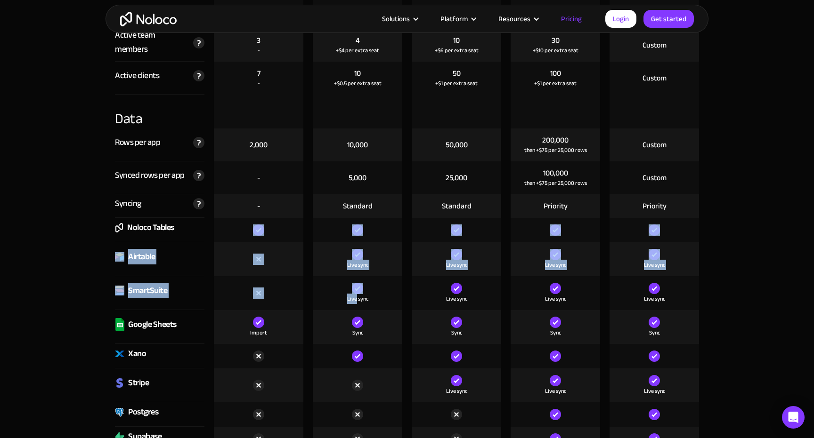
drag, startPoint x: 283, startPoint y: 219, endPoint x: 277, endPoint y: 306, distance: 86.8
click at [277, 306] on div at bounding box center [258, 293] width 89 height 34
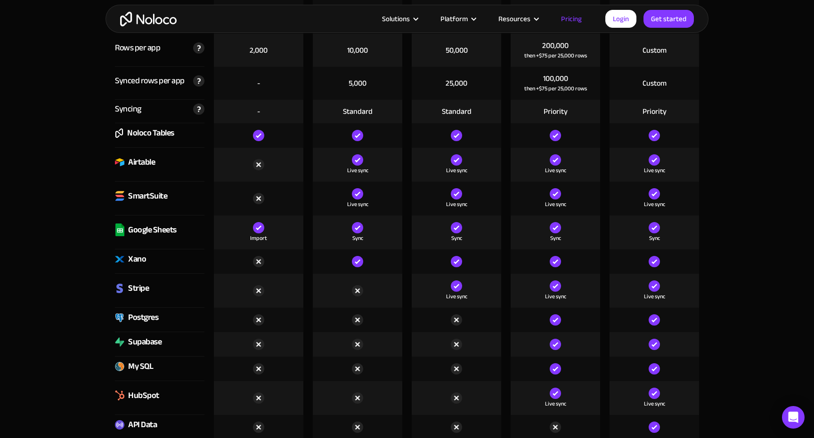
scroll to position [1286, 0]
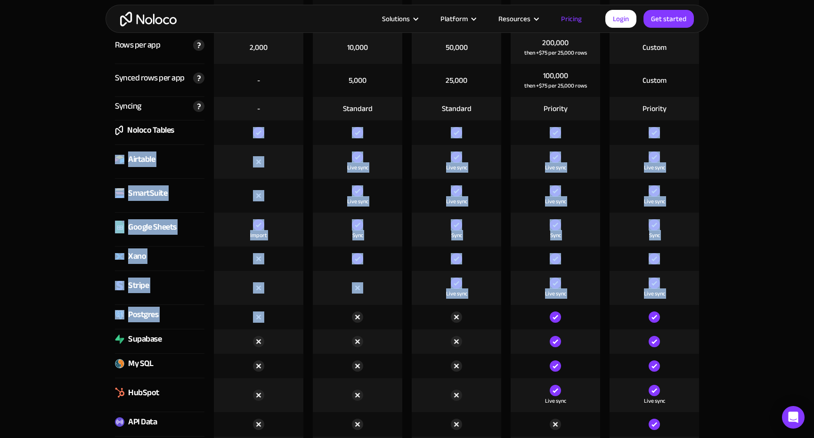
drag, startPoint x: 184, startPoint y: 130, endPoint x: 218, endPoint y: 324, distance: 196.1
click at [218, 324] on div at bounding box center [258, 317] width 89 height 24
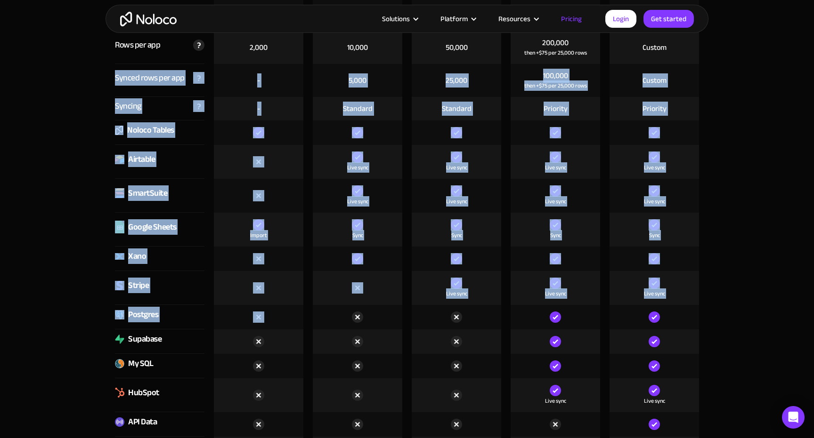
drag, startPoint x: 186, startPoint y: 308, endPoint x: 106, endPoint y: 70, distance: 250.2
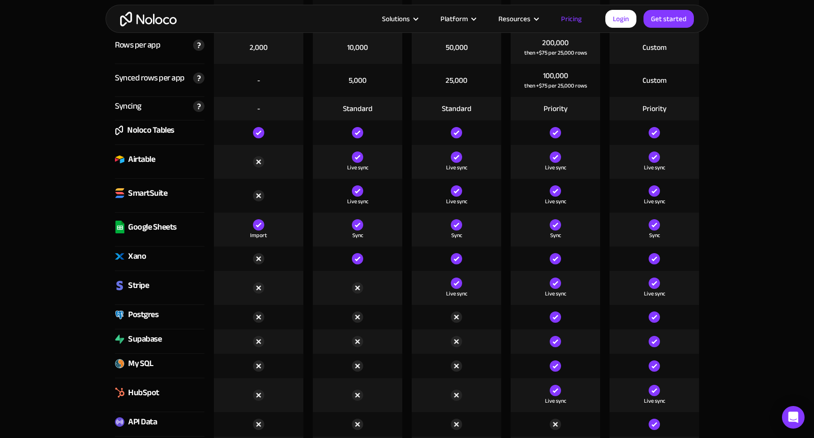
click at [304, 333] on div at bounding box center [258, 342] width 99 height 24
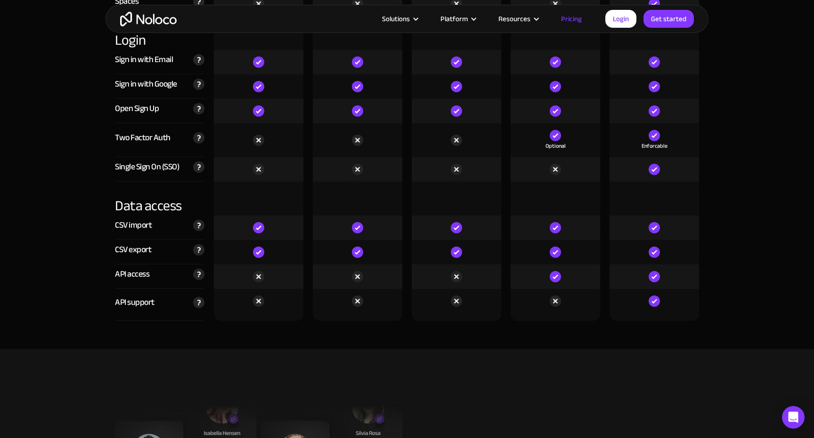
scroll to position [3102, 0]
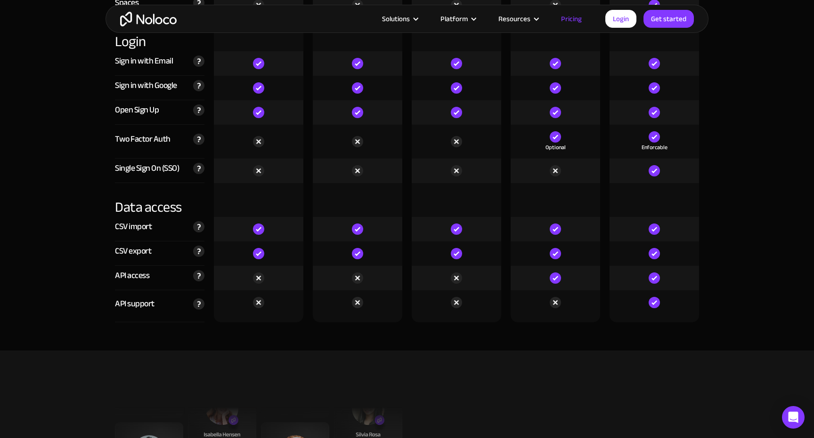
drag, startPoint x: 281, startPoint y: 283, endPoint x: 246, endPoint y: 273, distance: 36.2
click at [249, 275] on div at bounding box center [258, 278] width 89 height 24
click at [246, 273] on div at bounding box center [258, 278] width 89 height 24
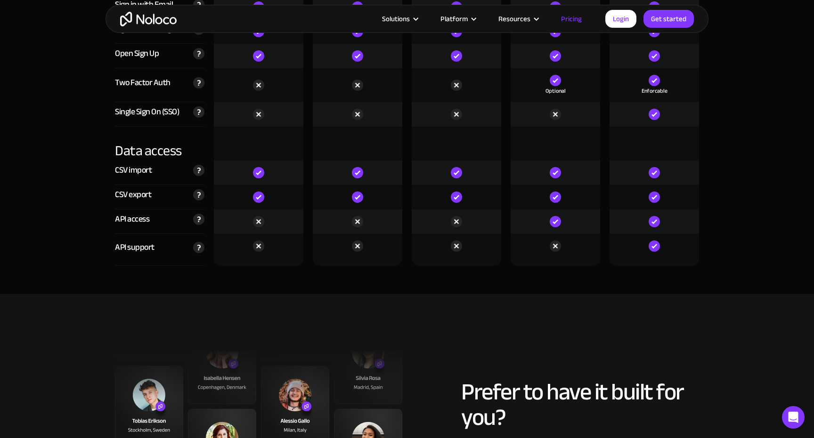
scroll to position [4717, 0]
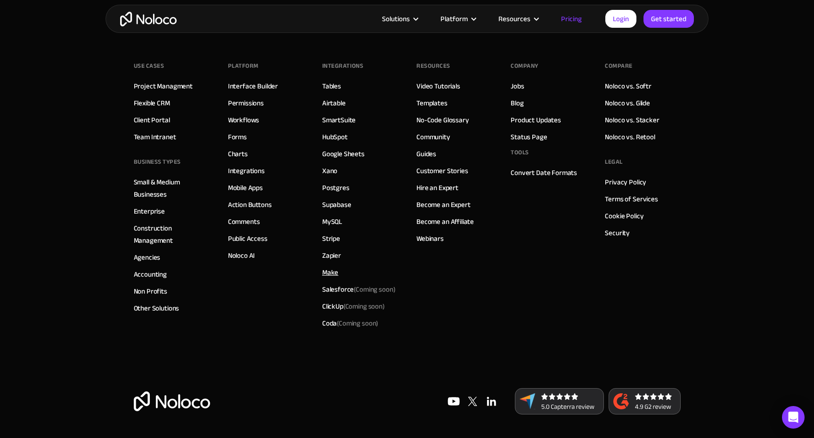
click at [330, 274] on link "Make" at bounding box center [330, 273] width 16 height 12
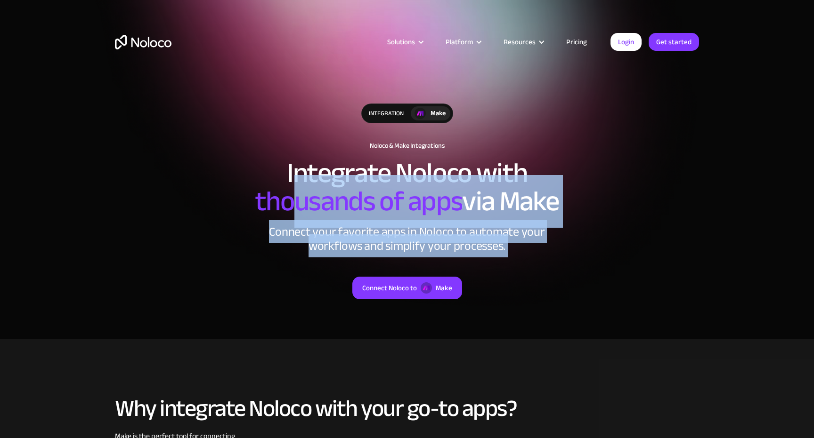
drag, startPoint x: 327, startPoint y: 285, endPoint x: 291, endPoint y: 189, distance: 102.5
click at [291, 189] on div "integration Make Noloco & Make Integrations Integrate Noloco with thousands of …" at bounding box center [407, 211] width 603 height 234
click at [291, 189] on span "thousands of apps" at bounding box center [358, 201] width 207 height 53
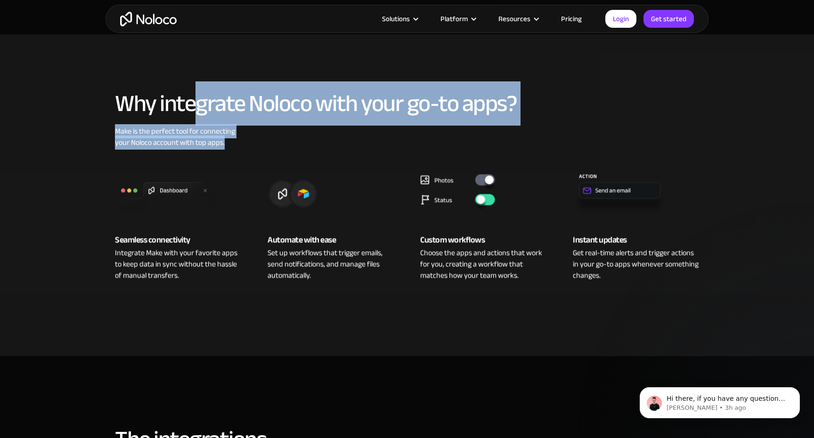
drag, startPoint x: 259, startPoint y: 146, endPoint x: 195, endPoint y: 94, distance: 83.0
click at [196, 96] on div "Why integrate Noloco with your go-to apps? Make is the perfect tool for connect…" at bounding box center [407, 195] width 603 height 228
click at [195, 94] on h2 "Why integrate Noloco with your go-to apps?" at bounding box center [407, 102] width 584 height 25
drag, startPoint x: 193, startPoint y: 89, endPoint x: 295, endPoint y: 150, distance: 119.5
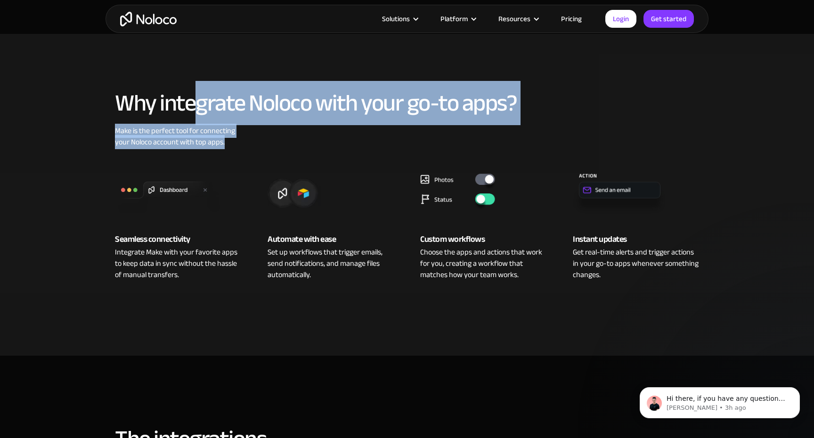
click at [291, 145] on div "Why integrate Noloco with your go-to apps? Make is the perfect tool for connect…" at bounding box center [407, 195] width 603 height 228
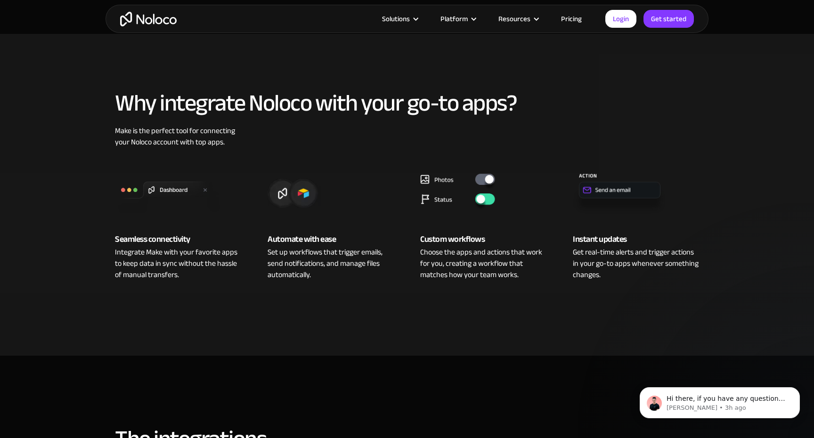
click at [295, 150] on div "Seamless connectivity Integrate Make with your favorite apps to keep data in sy…" at bounding box center [407, 214] width 603 height 133
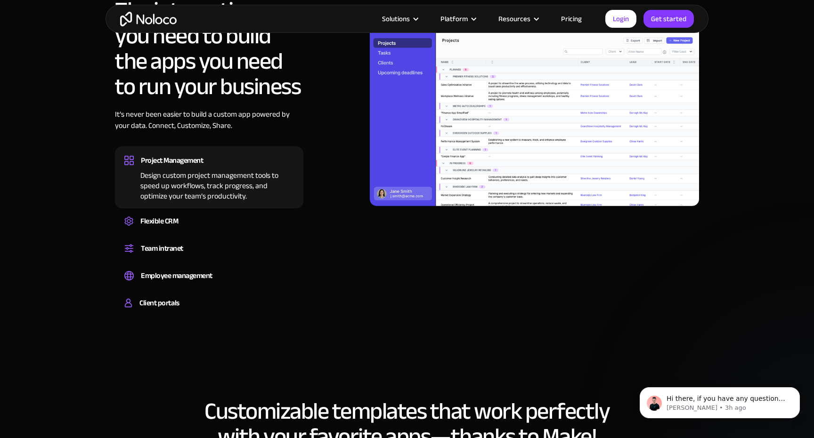
scroll to position [746, 0]
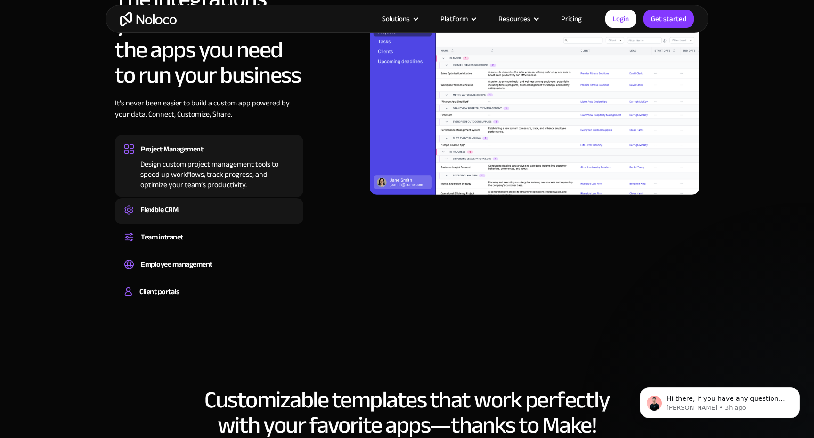
click at [178, 213] on div "Flexible CRM" at bounding box center [159, 210] width 38 height 14
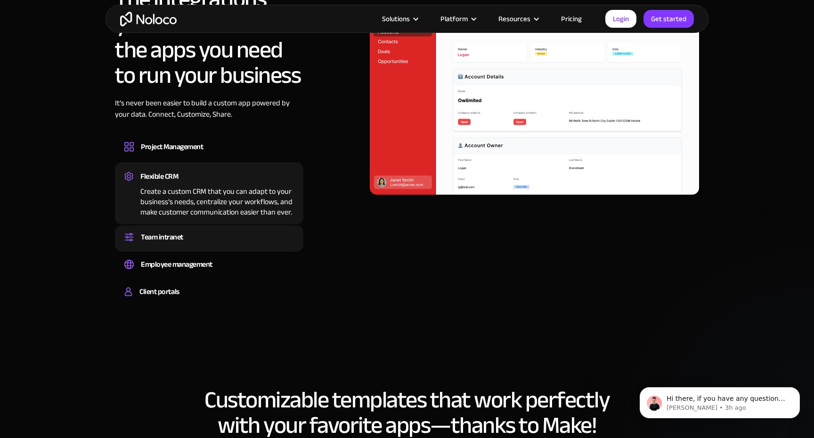
click at [179, 241] on div "Team intranet" at bounding box center [162, 237] width 42 height 14
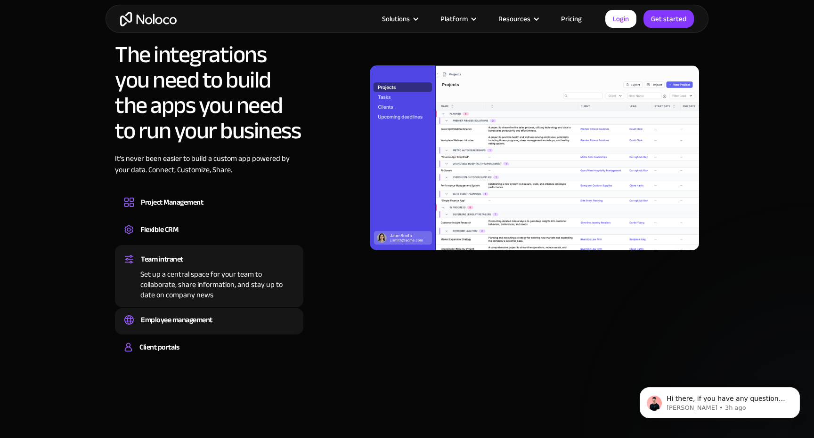
scroll to position [682, 0]
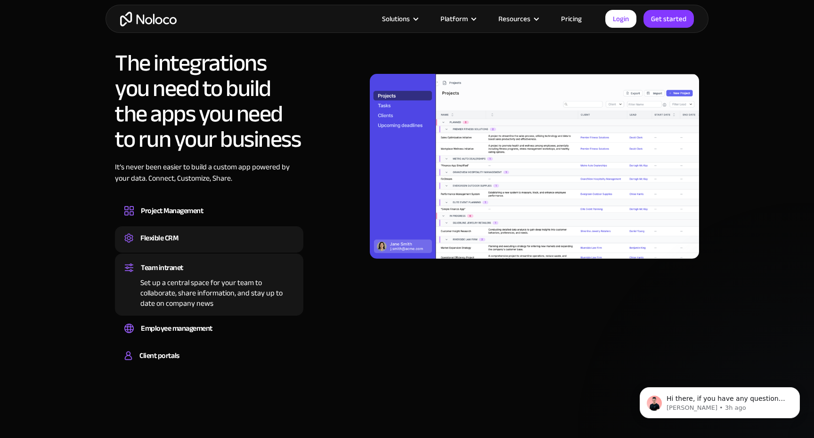
click at [168, 246] on div "Create a custom CRM that you can adapt to your business’s needs, centralize you…" at bounding box center [209, 246] width 170 height 3
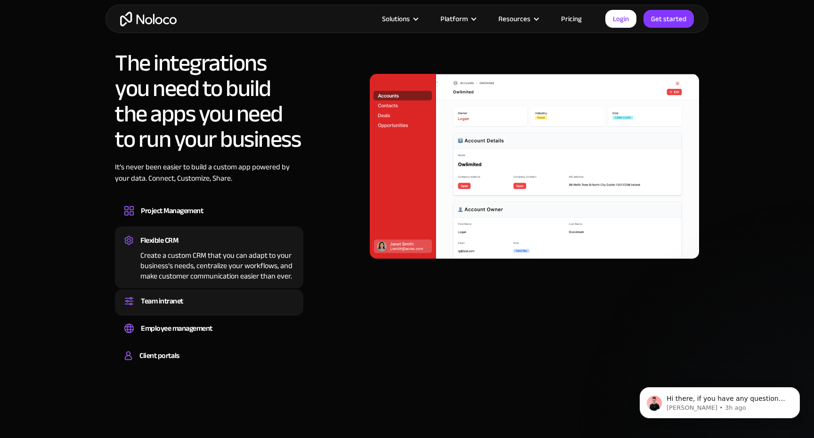
click at [168, 292] on div "Team intranet Set up a central space for your team to collaborate, share inform…" at bounding box center [209, 303] width 188 height 26
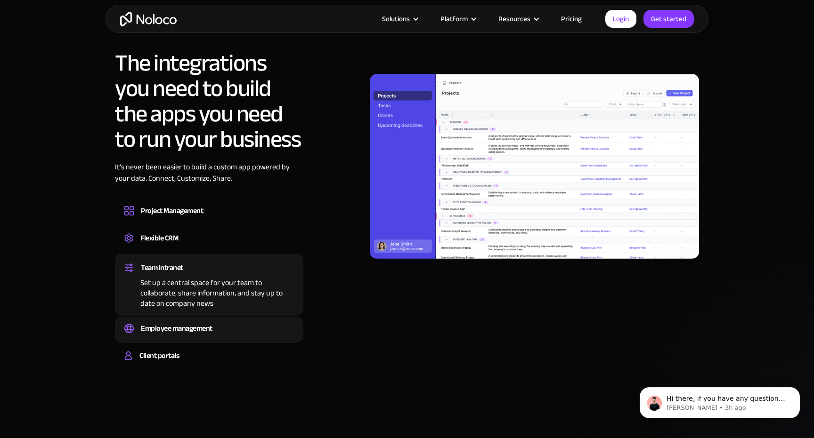
click at [170, 328] on div "Employee management" at bounding box center [177, 329] width 72 height 14
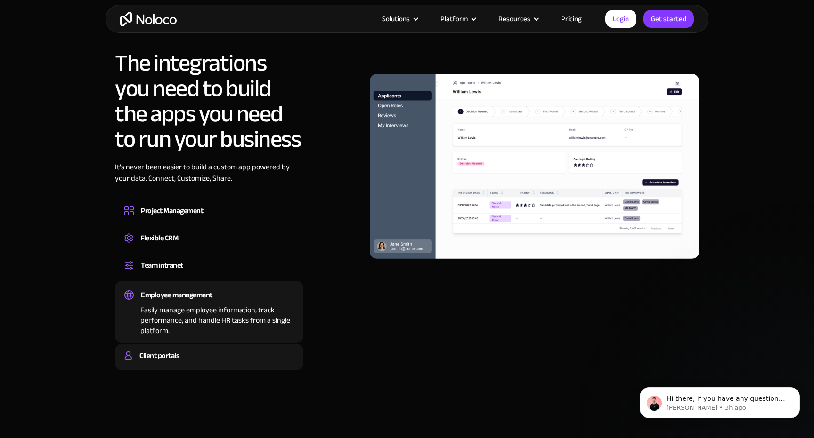
click at [170, 345] on div "Client portals Build a secure, fully-branded, and personalized client portal th…" at bounding box center [209, 357] width 188 height 26
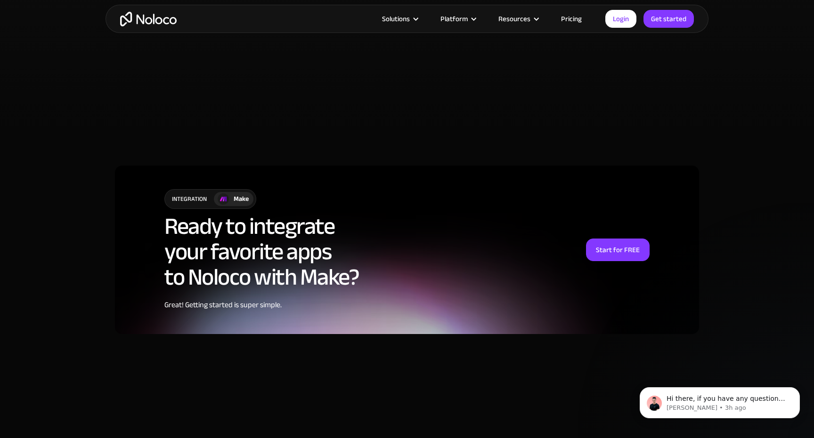
scroll to position [2206, 0]
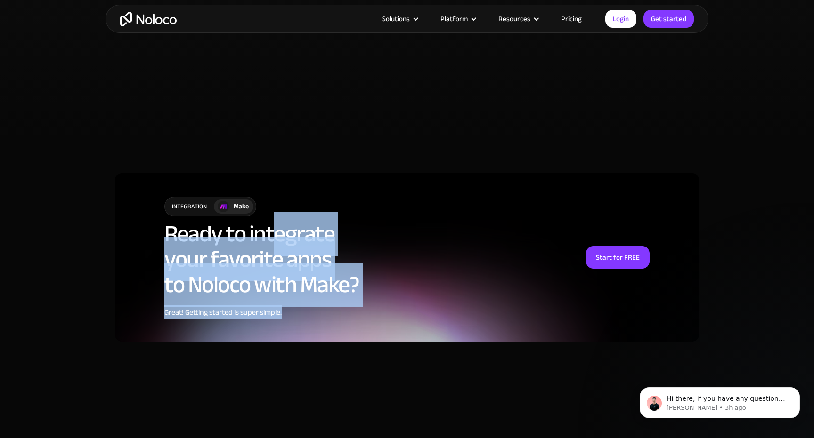
drag, startPoint x: 293, startPoint y: 319, endPoint x: 280, endPoint y: 228, distance: 91.9
click at [280, 228] on div "integration Make Ready to integrate your favorite apps to Noloco with Make? Gre…" at bounding box center [407, 257] width 584 height 169
click at [280, 228] on h2 "Ready to integrate your favorite apps to Noloco with Make?" at bounding box center [261, 259] width 195 height 76
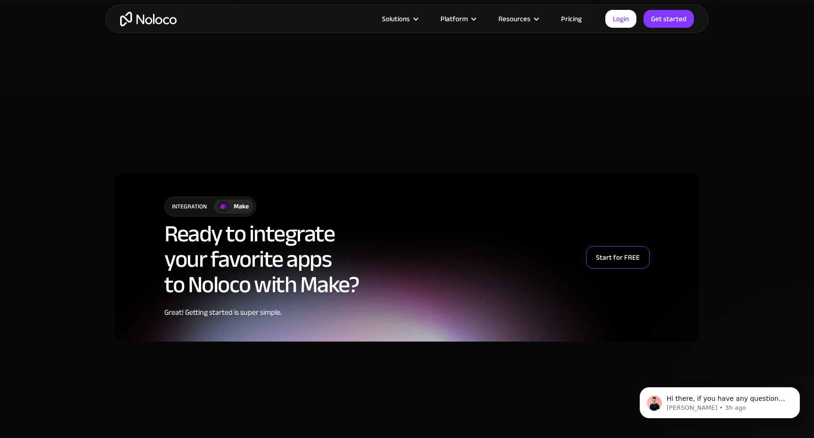
click at [607, 256] on div "Start for FREE" at bounding box center [618, 258] width 44 height 12
click at [621, 22] on link "Login" at bounding box center [620, 19] width 31 height 18
click at [572, 19] on link "Pricing" at bounding box center [571, 19] width 44 height 12
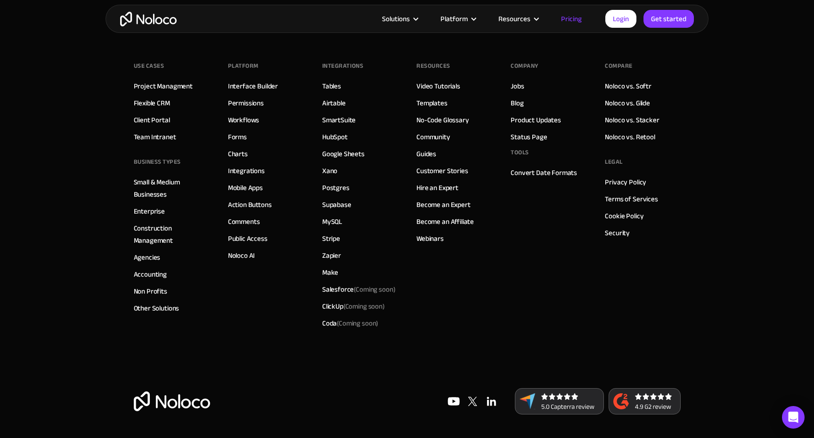
scroll to position [4121, 0]
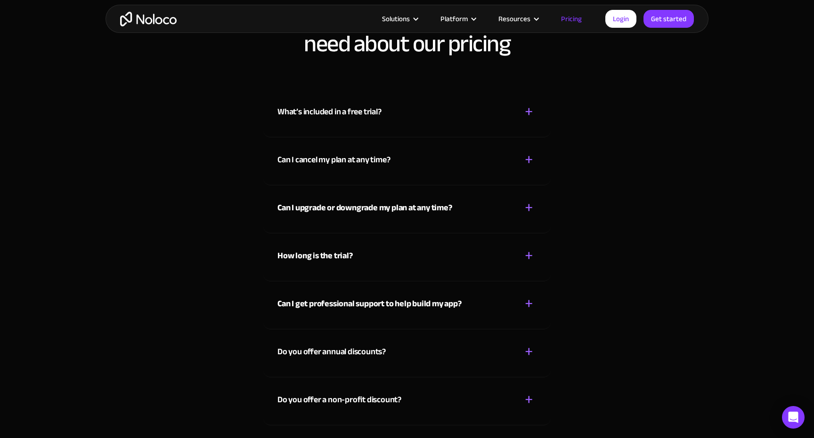
click at [350, 113] on div "What’s included in a free trial?" at bounding box center [329, 112] width 104 height 14
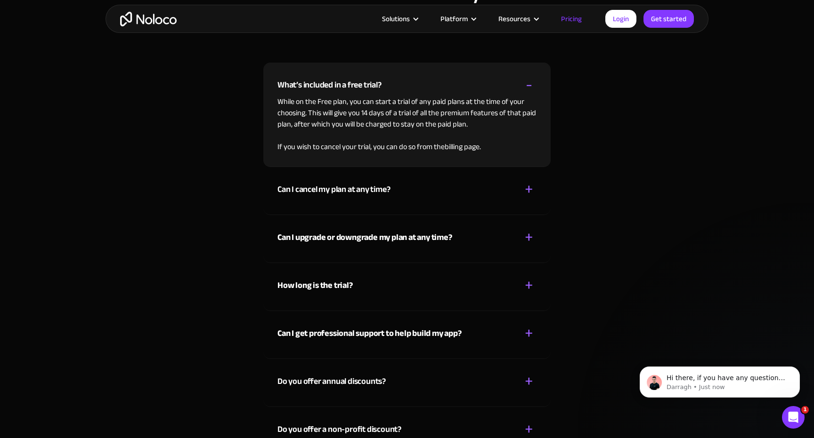
scroll to position [0, 0]
click at [325, 74] on div "What’s included in a free trial? + -" at bounding box center [406, 79] width 259 height 33
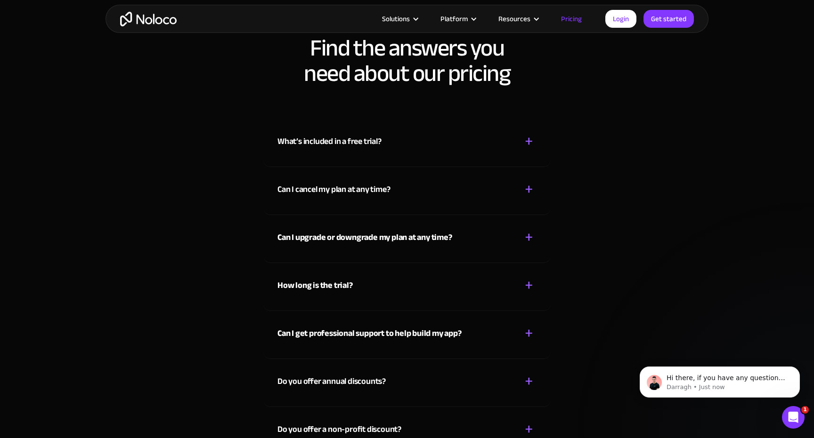
click at [324, 120] on div "What’s included in a free trial? + -" at bounding box center [406, 135] width 259 height 33
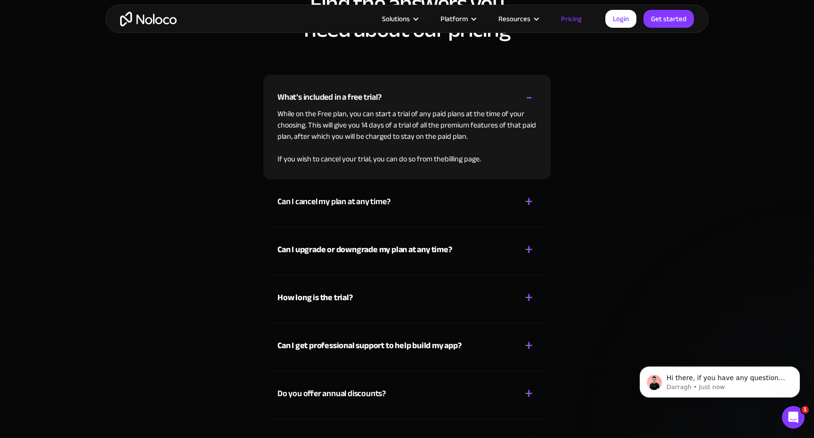
scroll to position [4148, 0]
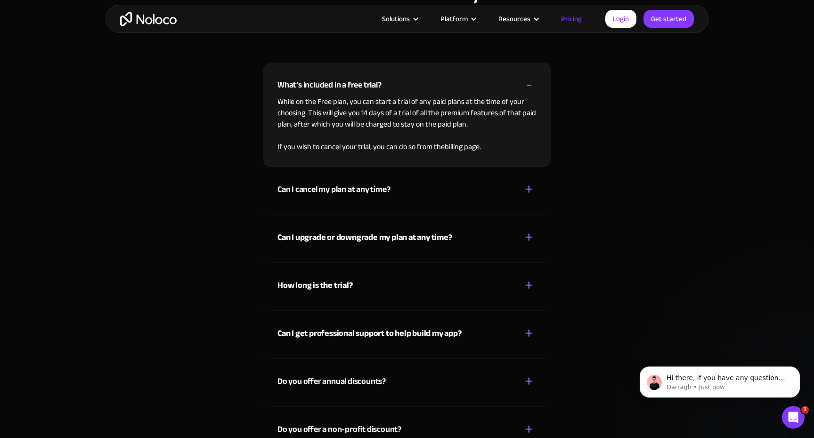
click at [304, 89] on div "What’s included in a free trial?" at bounding box center [329, 85] width 104 height 14
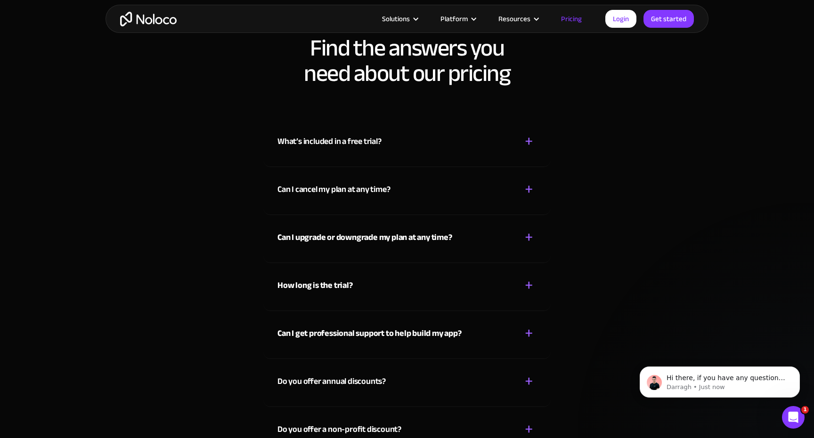
click at [310, 120] on div "What’s included in a free trial? + -" at bounding box center [406, 135] width 259 height 33
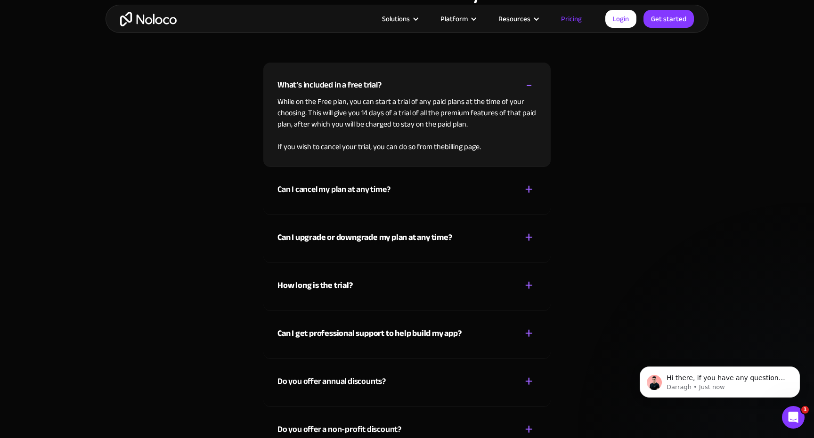
click at [372, 197] on div "Can I cancel my plan at any time? + -" at bounding box center [406, 183] width 259 height 33
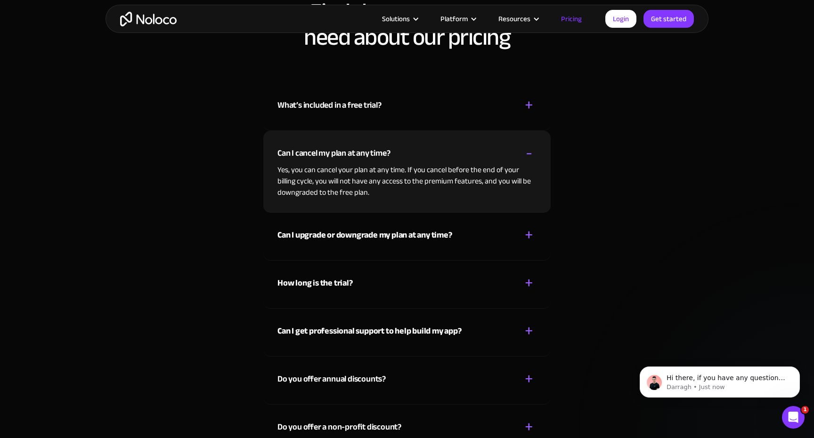
scroll to position [4125, 0]
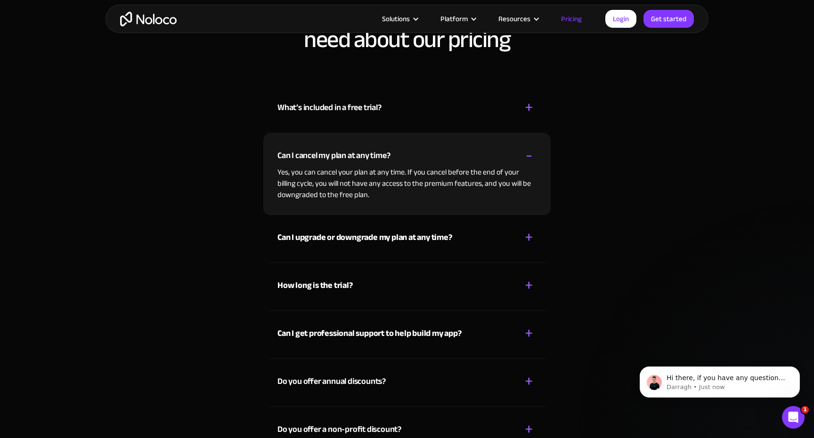
click at [354, 234] on strong "Can I upgrade or downgrade my plan at any time?" at bounding box center [364, 238] width 175 height 16
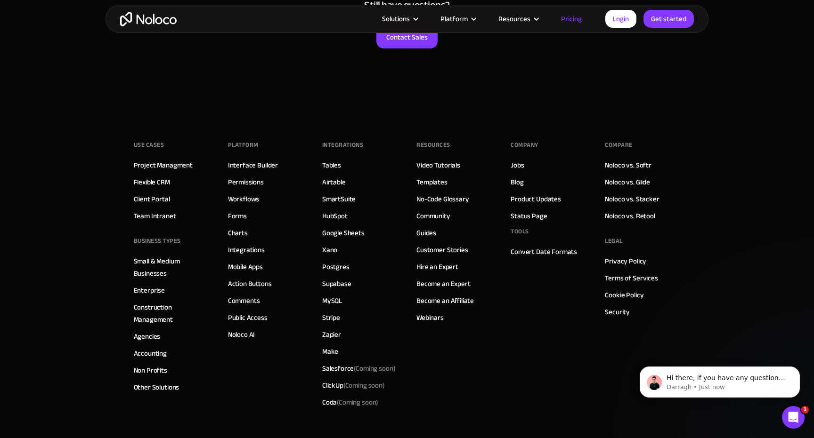
scroll to position [4686, 0]
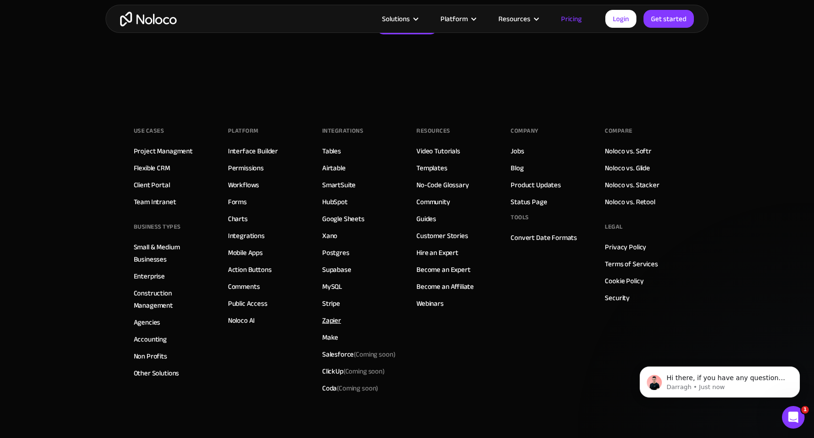
click at [333, 321] on link "Zapier" at bounding box center [331, 321] width 19 height 12
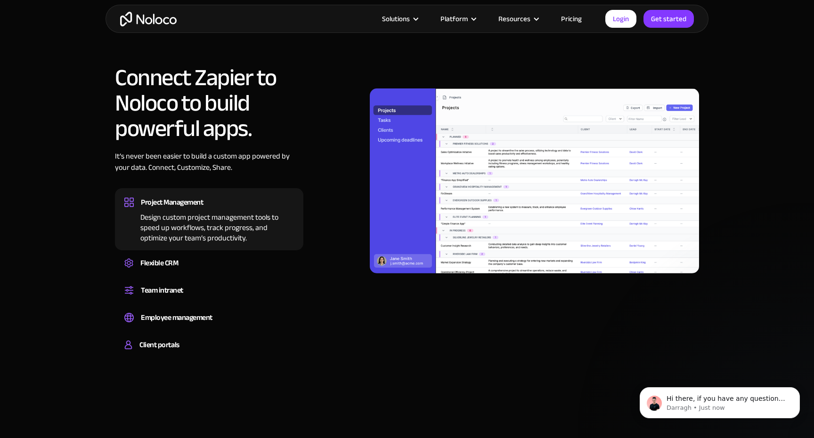
scroll to position [706, 0]
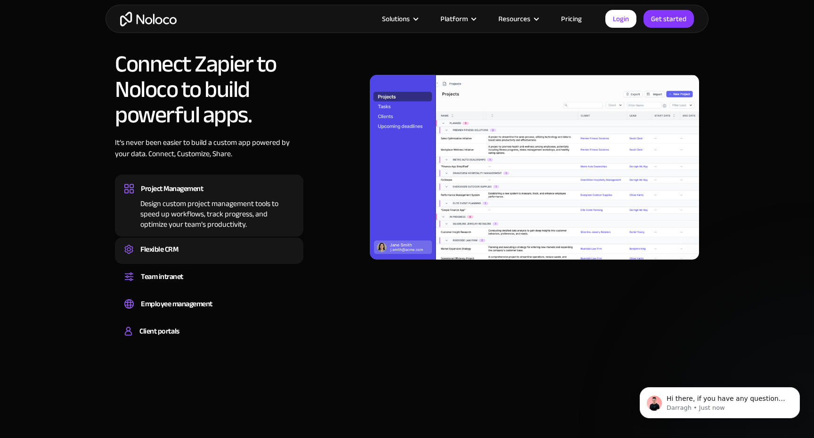
click at [225, 248] on div "Flexible CRM" at bounding box center [209, 250] width 170 height 14
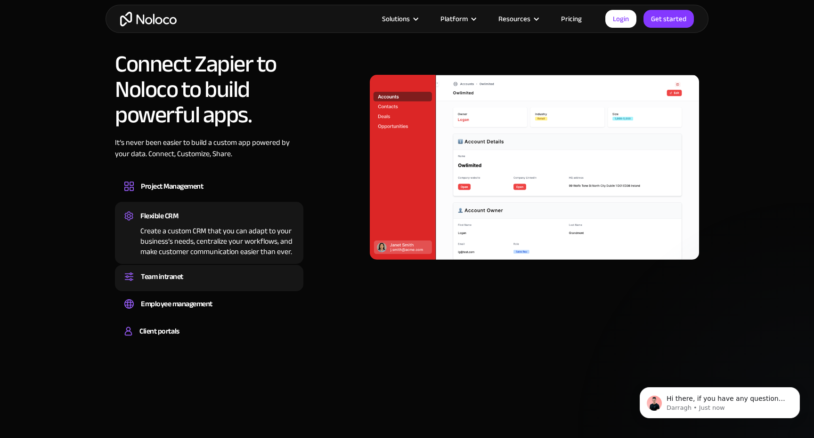
click at [218, 276] on div "Team intranet" at bounding box center [209, 277] width 170 height 14
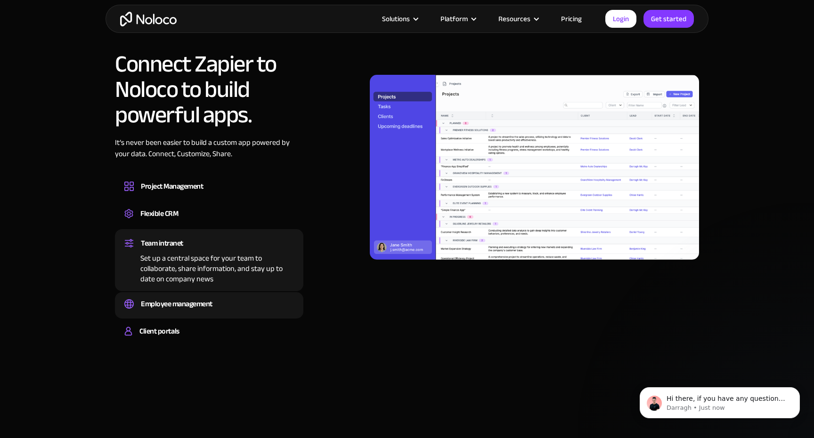
click at [216, 307] on div "Employee management" at bounding box center [209, 304] width 170 height 14
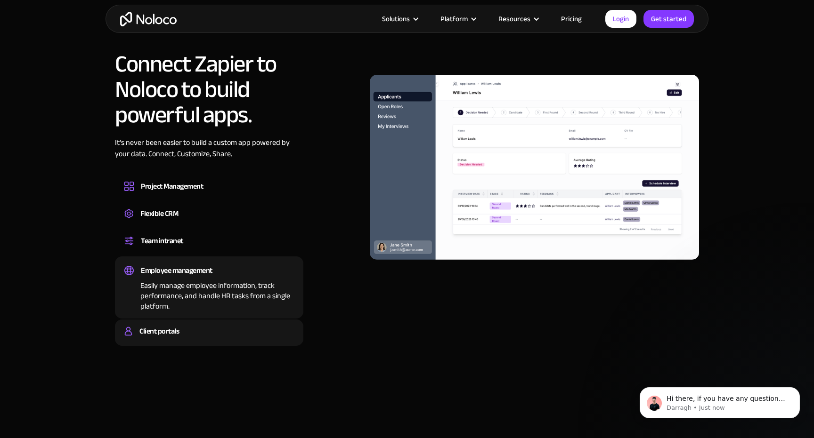
click at [215, 331] on div "Client portals" at bounding box center [209, 332] width 170 height 14
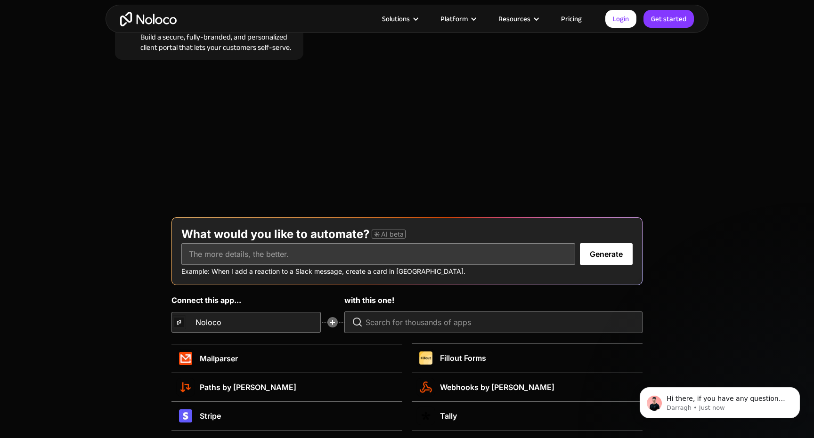
scroll to position [1004, 0]
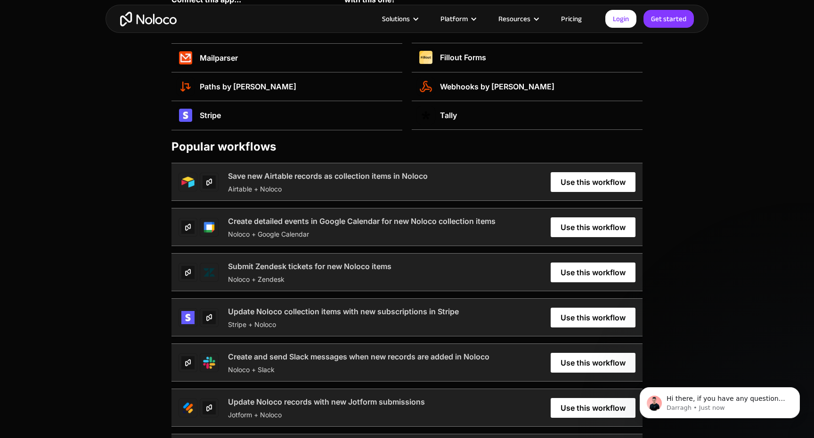
drag, startPoint x: 296, startPoint y: 185, endPoint x: 316, endPoint y: 178, distance: 21.0
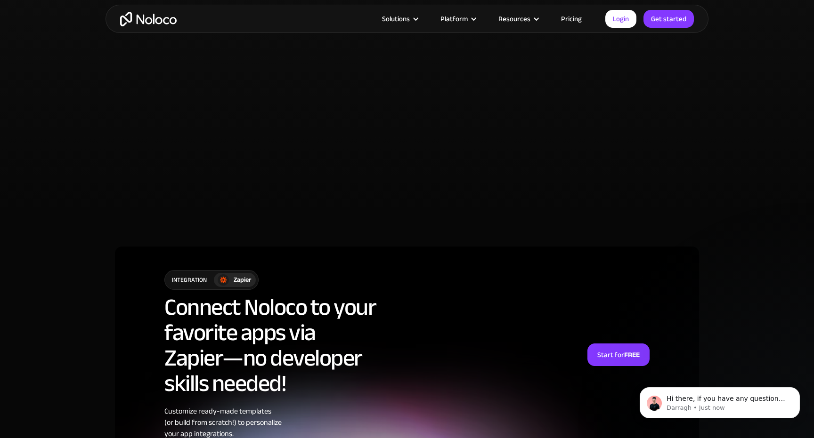
scroll to position [3589, 0]
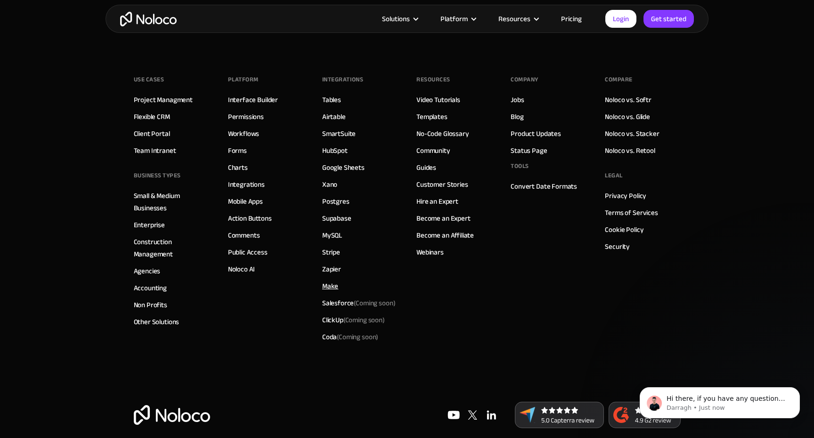
click at [327, 280] on link "Make" at bounding box center [330, 286] width 16 height 12
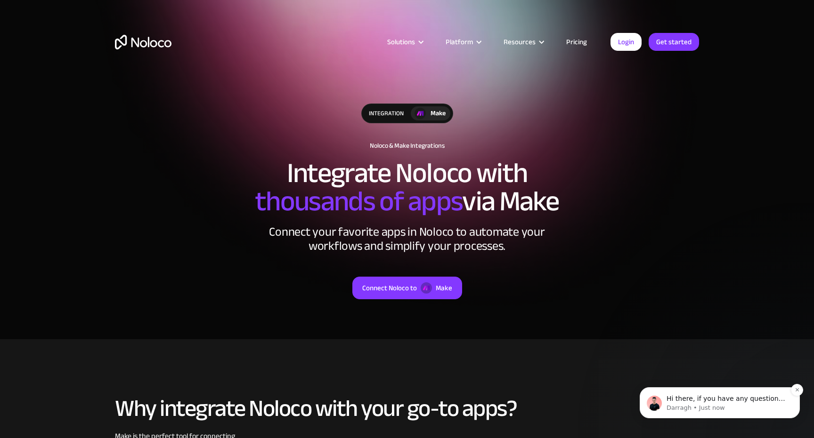
click at [700, 413] on p "Darragh • Just now" at bounding box center [727, 408] width 122 height 8
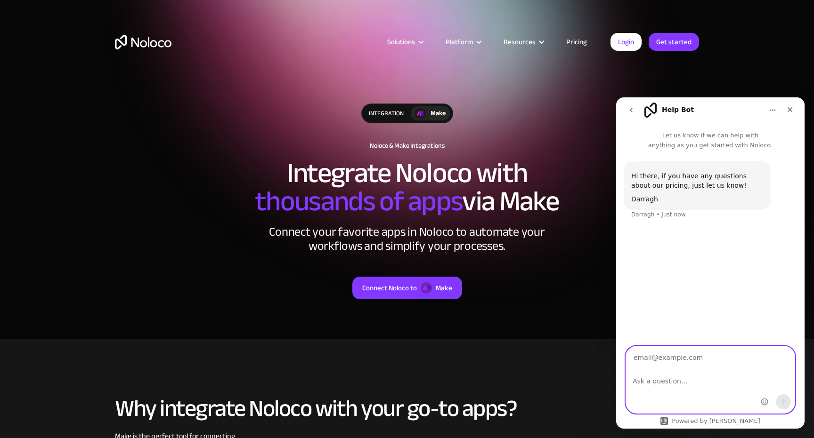
click at [658, 376] on textarea "Ask a question…" at bounding box center [710, 379] width 169 height 16
click at [569, 44] on link "Pricing" at bounding box center [576, 42] width 44 height 12
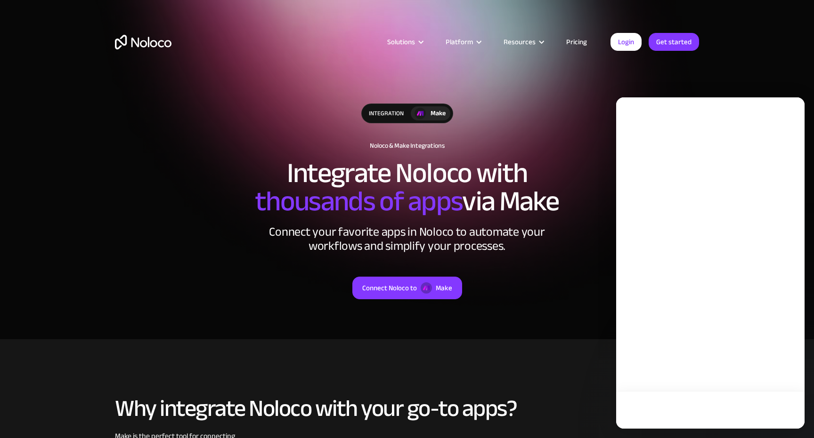
click at [249, 147] on h1 "Noloco & Make Integrations" at bounding box center [407, 146] width 584 height 8
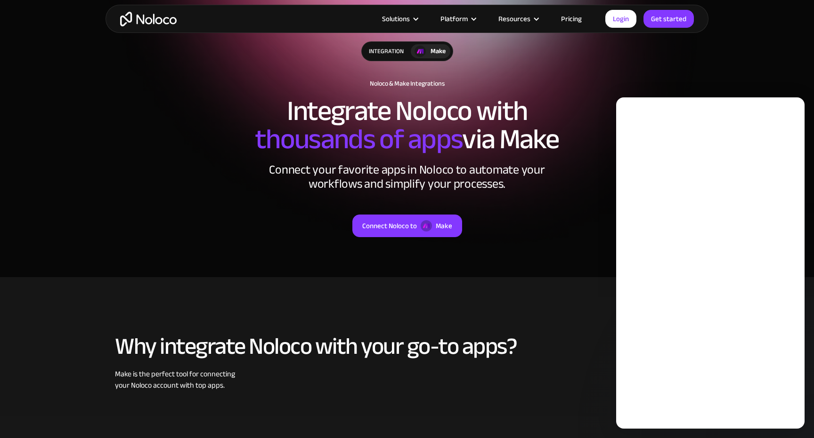
scroll to position [76, 0]
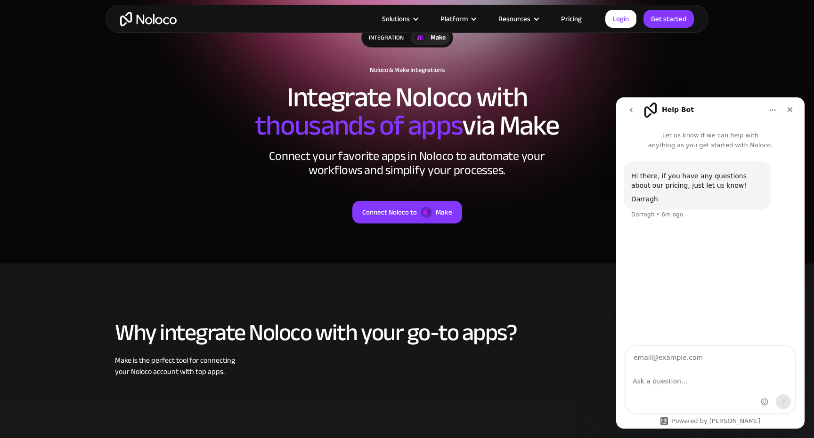
click at [532, 250] on div "integration Make Noloco & Make Integrations Integrate Noloco with thousands of …" at bounding box center [407, 135] width 603 height 234
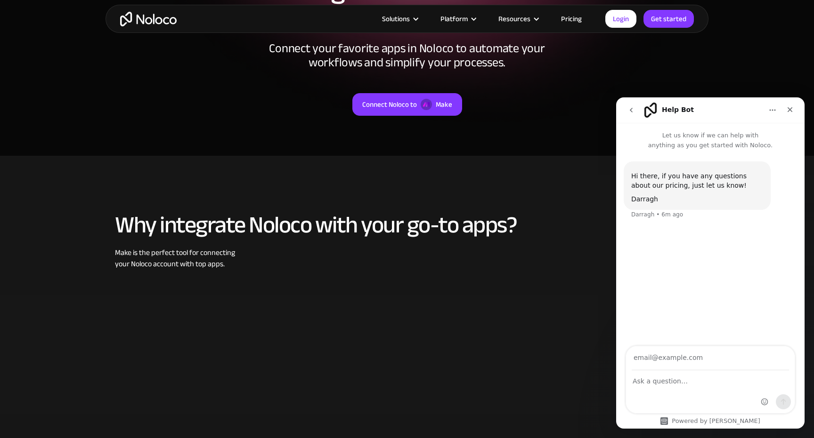
scroll to position [211, 0]
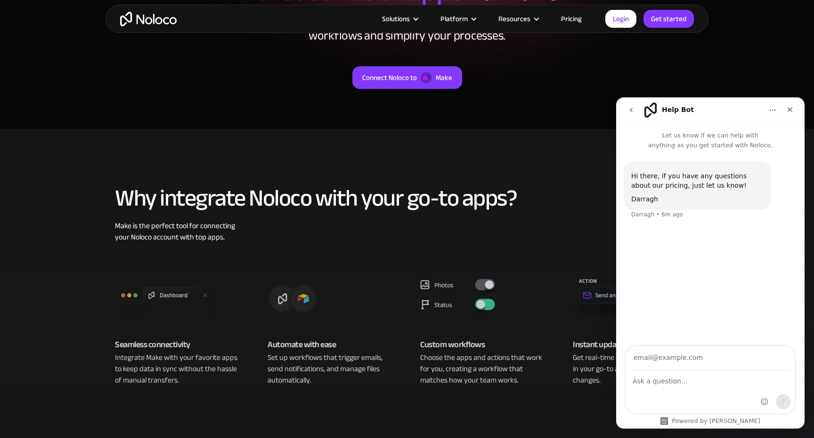
click at [642, 390] on div "Intercom messenger" at bounding box center [710, 392] width 169 height 42
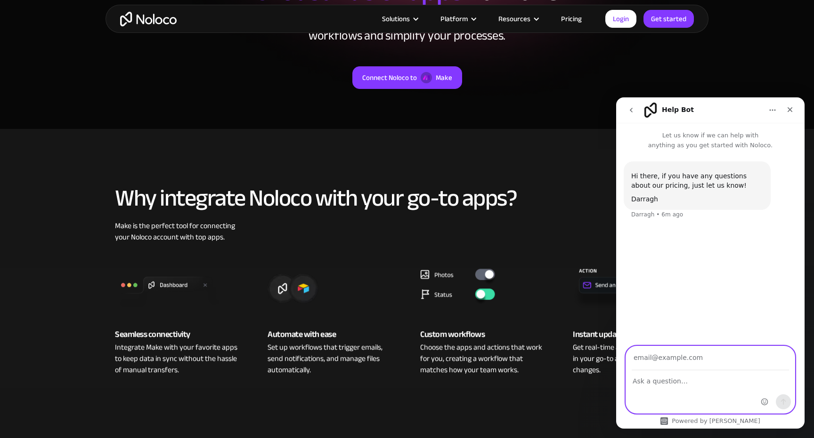
click at [646, 383] on textarea "Ask a question…" at bounding box center [710, 379] width 169 height 16
type textarea "a"
click at [575, 18] on link "Pricing" at bounding box center [571, 19] width 44 height 12
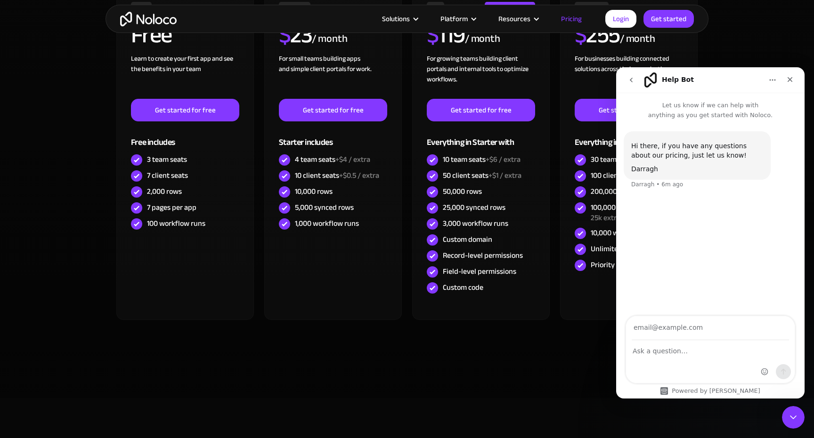
scroll to position [325, 0]
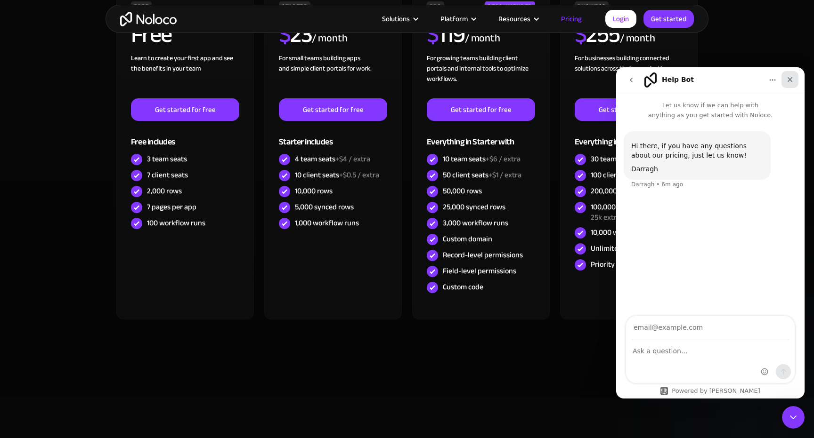
click at [792, 82] on icon "Close" at bounding box center [790, 80] width 8 height 8
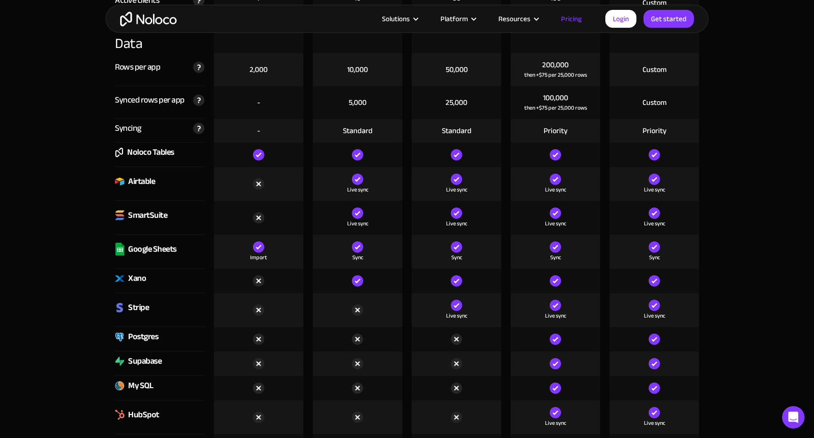
scroll to position [1266, 0]
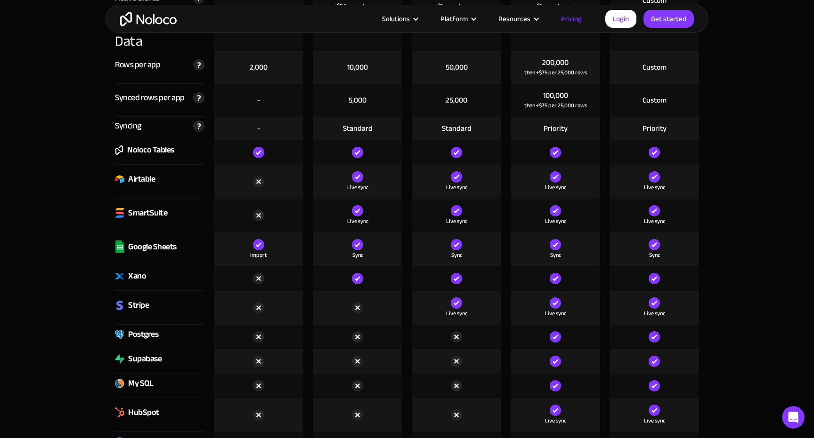
drag, startPoint x: 483, startPoint y: 176, endPoint x: 319, endPoint y: 18, distance: 227.8
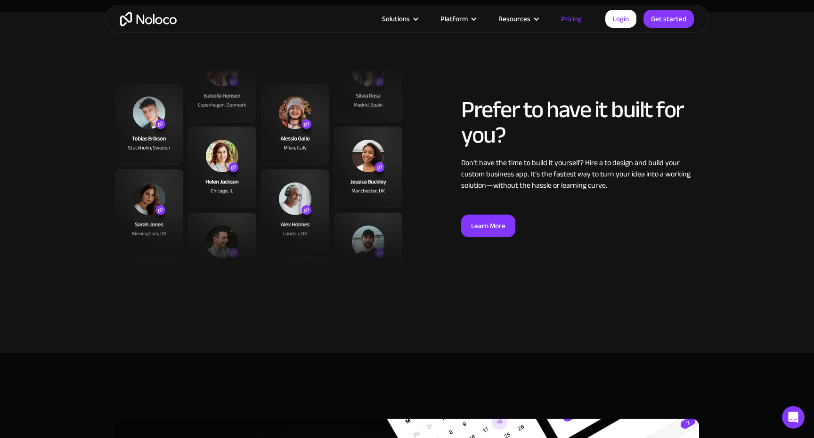
scroll to position [3448, 0]
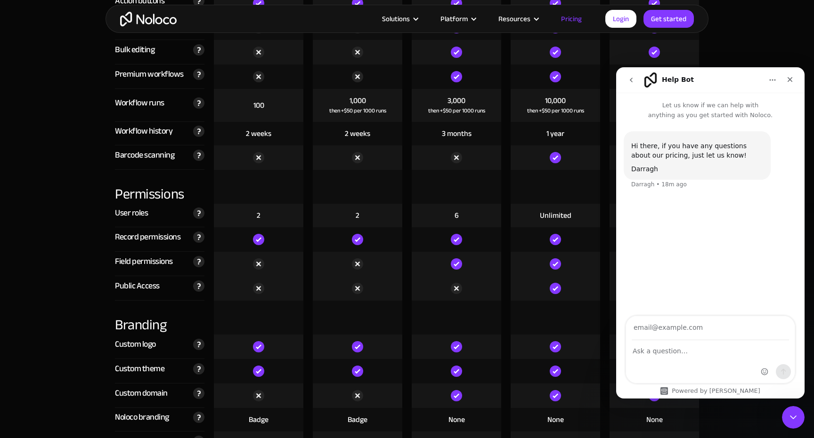
scroll to position [1933, 0]
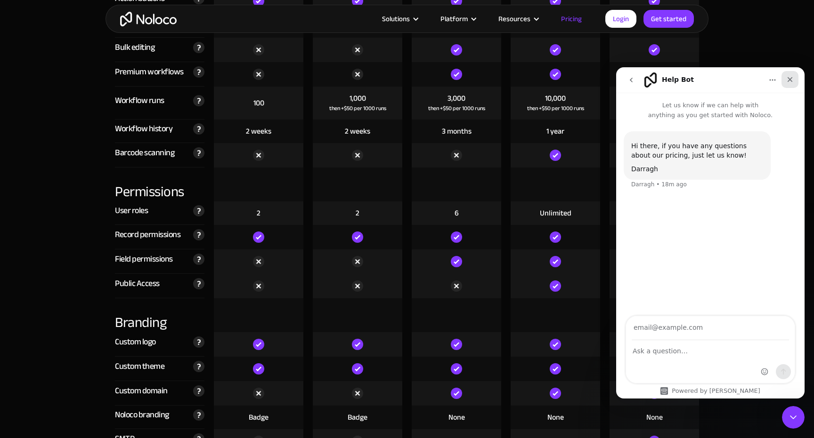
click at [791, 81] on icon "Close" at bounding box center [790, 80] width 8 height 8
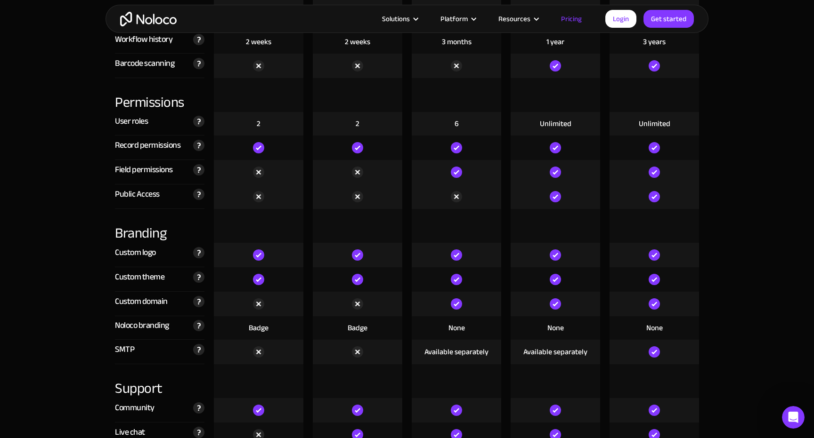
scroll to position [2033, 0]
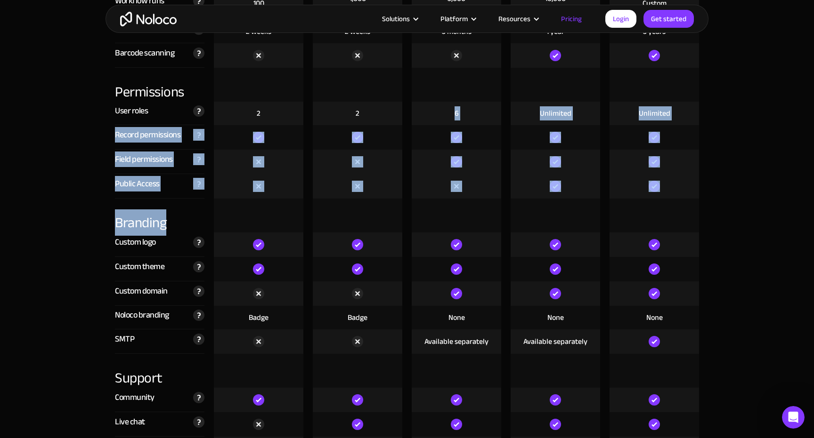
drag, startPoint x: 420, startPoint y: 202, endPoint x: 410, endPoint y: 106, distance: 96.6
click at [410, 106] on div "Compare our plans Free Free Get started Starter $ 29 / month Get started Pro $ …" at bounding box center [407, 194] width 603 height 2451
click at [410, 106] on div "6" at bounding box center [456, 114] width 99 height 24
drag, startPoint x: 408, startPoint y: 105, endPoint x: 450, endPoint y: 233, distance: 134.3
click at [451, 233] on div "Compare our plans Free Free Get started Starter $ 29 / month Get started Pro $ …" at bounding box center [407, 194] width 603 height 2451
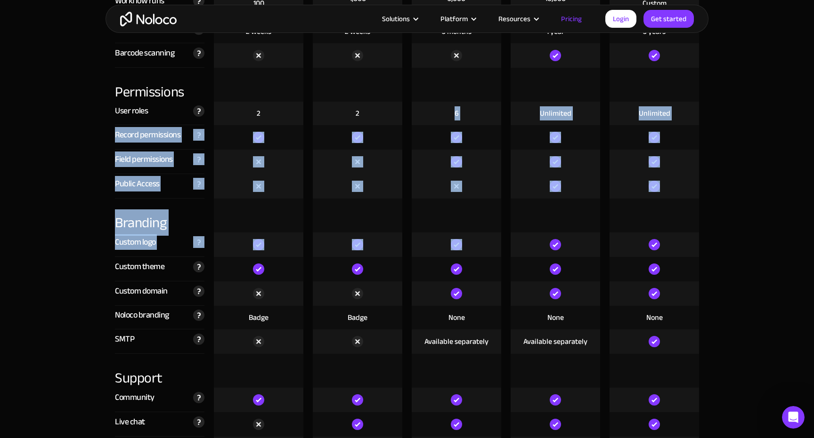
click at [450, 200] on div at bounding box center [456, 216] width 89 height 34
drag, startPoint x: 455, startPoint y: 202, endPoint x: 423, endPoint y: 110, distance: 97.0
click at [423, 111] on div "Compare our plans Free Free Get started Starter $ 29 / month Get started Pro $ …" at bounding box center [407, 194] width 603 height 2451
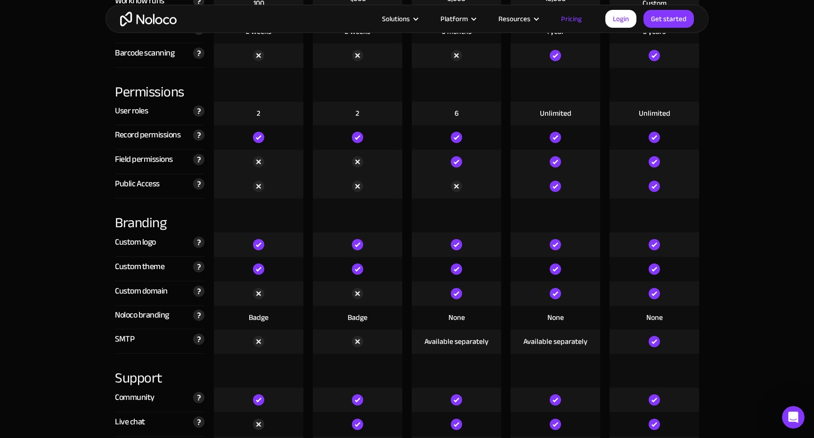
click at [424, 105] on div "6" at bounding box center [456, 114] width 89 height 24
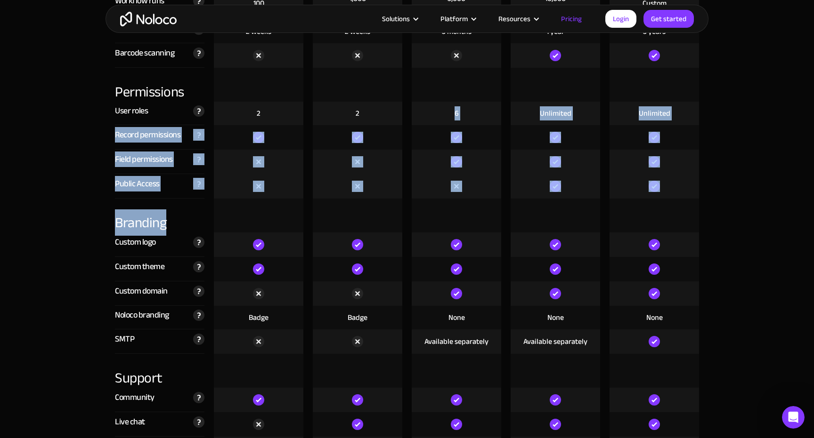
drag, startPoint x: 424, startPoint y: 105, endPoint x: 457, endPoint y: 198, distance: 98.3
click at [457, 198] on div "Compare our plans Free Free Get started Starter $ 29 / month Get started Pro $ …" at bounding box center [407, 194] width 603 height 2451
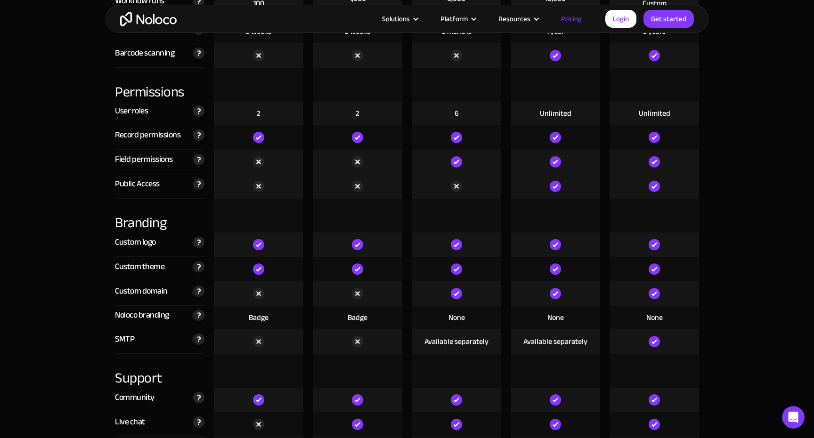
click at [475, 208] on div at bounding box center [456, 216] width 89 height 34
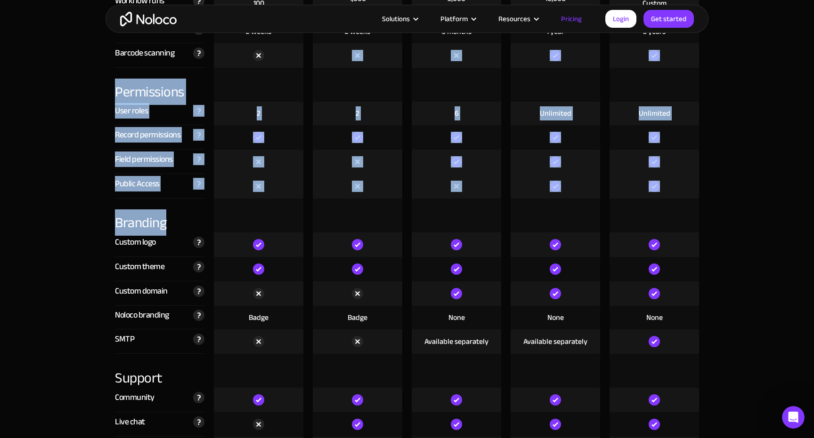
drag, startPoint x: 491, startPoint y: 211, endPoint x: 403, endPoint y: 65, distance: 169.5
click at [403, 65] on div "Compare our plans Free Free Get started Starter $ 29 / month Get started Pro $ …" at bounding box center [407, 194] width 603 height 2451
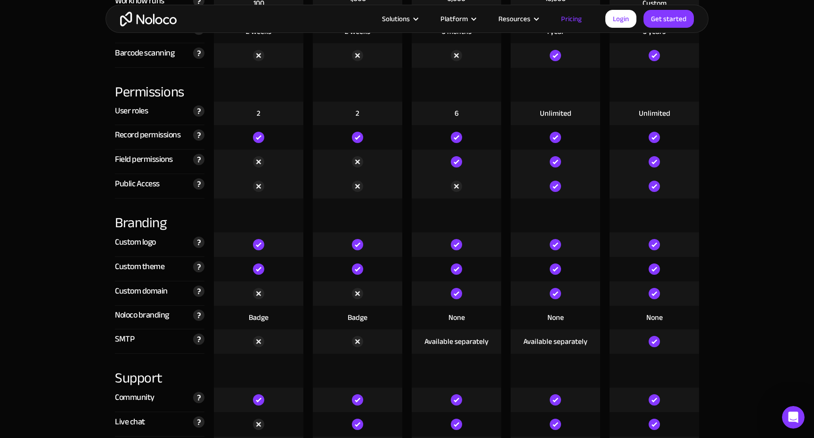
click at [534, 218] on div at bounding box center [555, 216] width 89 height 34
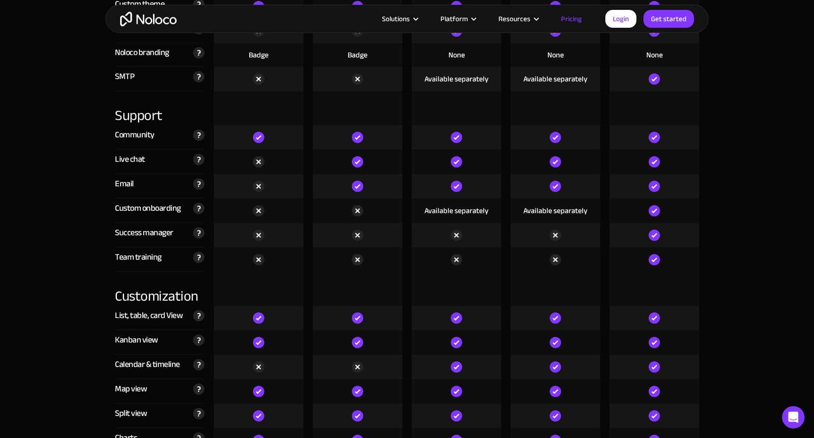
scroll to position [2297, 0]
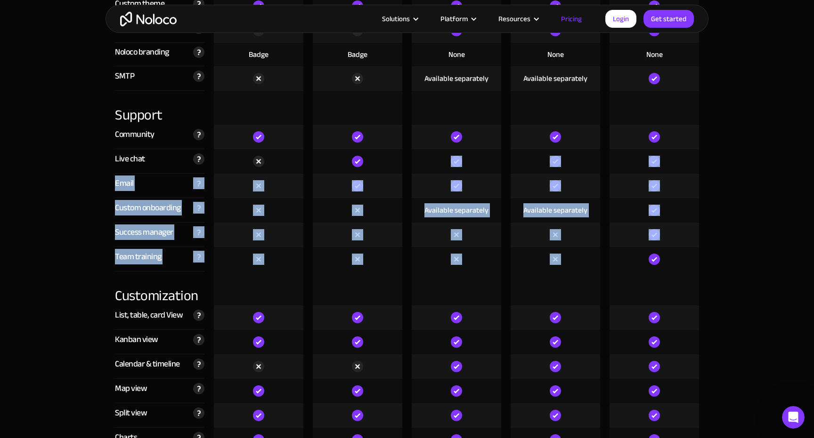
drag, startPoint x: 527, startPoint y: 262, endPoint x: 490, endPoint y: 162, distance: 105.8
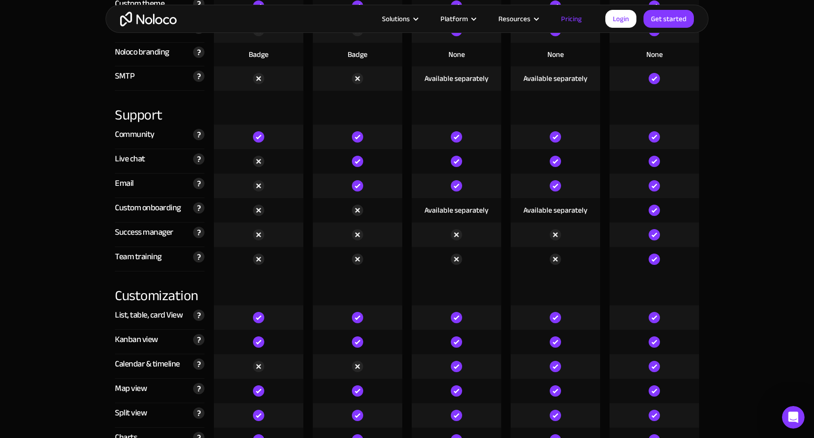
click at [524, 271] on div at bounding box center [555, 259] width 89 height 24
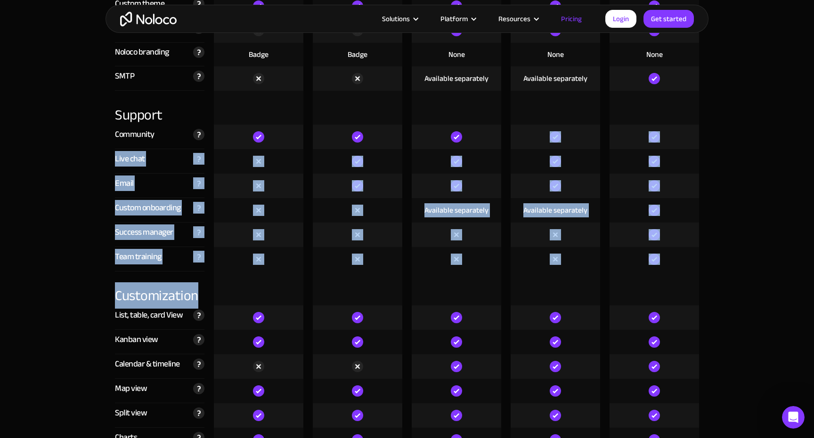
drag, startPoint x: 549, startPoint y: 278, endPoint x: 516, endPoint y: 139, distance: 142.8
click at [529, 254] on div at bounding box center [555, 259] width 89 height 24
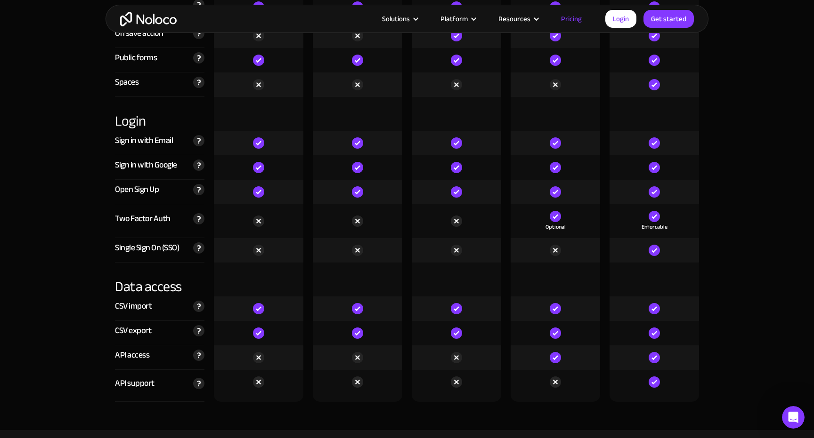
scroll to position [3024, 0]
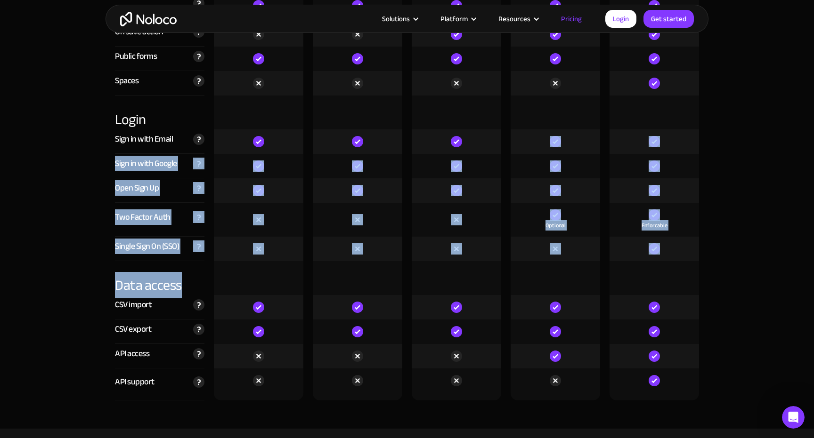
drag, startPoint x: 529, startPoint y: 276, endPoint x: 521, endPoint y: 120, distance: 156.1
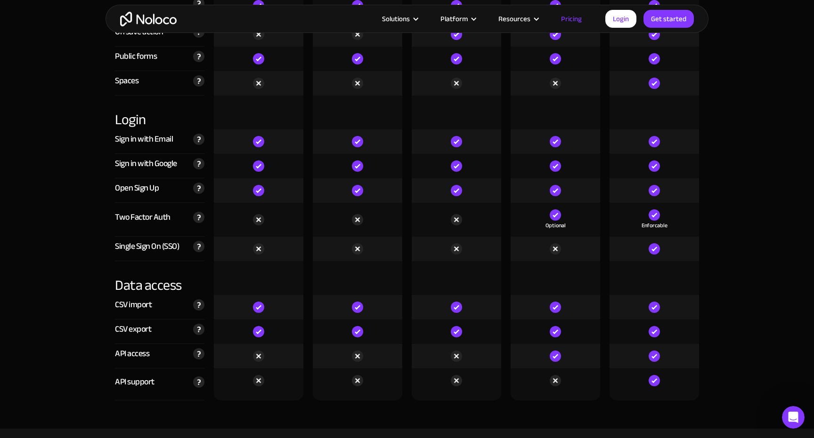
click at [520, 208] on div "Optional" at bounding box center [555, 220] width 89 height 34
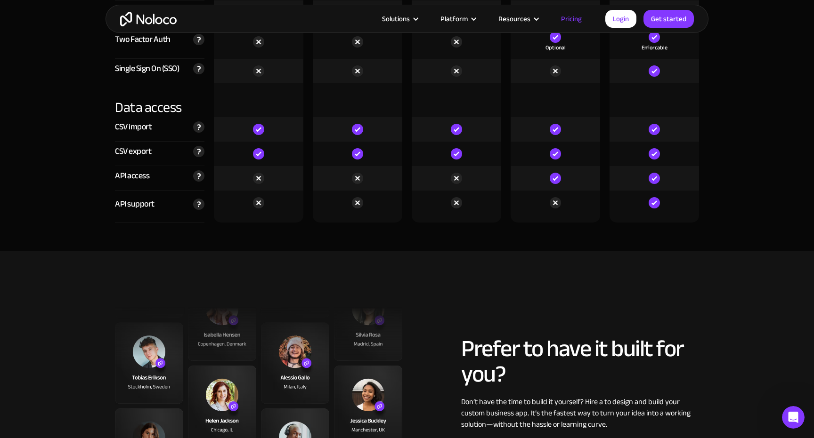
scroll to position [3200, 0]
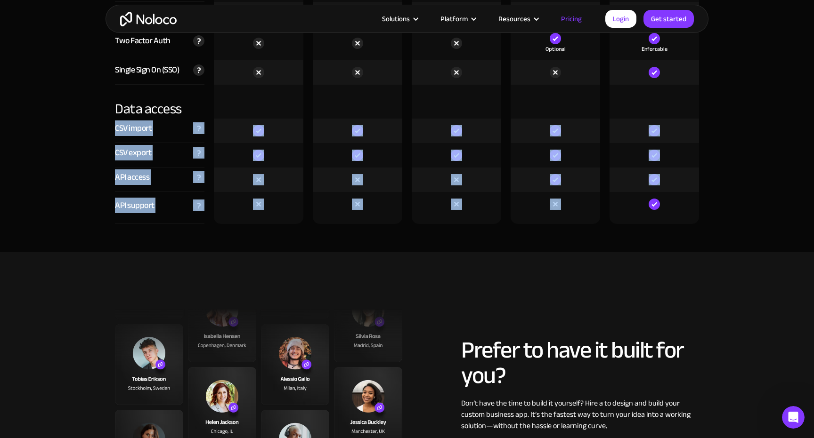
drag, startPoint x: 524, startPoint y: 234, endPoint x: 496, endPoint y: 114, distance: 122.8
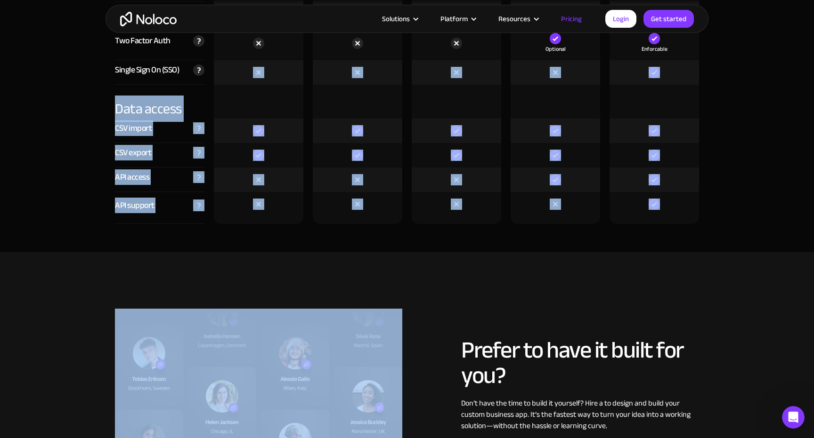
drag, startPoint x: 508, startPoint y: 230, endPoint x: 499, endPoint y: 68, distance: 162.3
click at [499, 68] on div at bounding box center [456, 72] width 89 height 24
drag, startPoint x: 499, startPoint y: 68, endPoint x: 516, endPoint y: 199, distance: 132.0
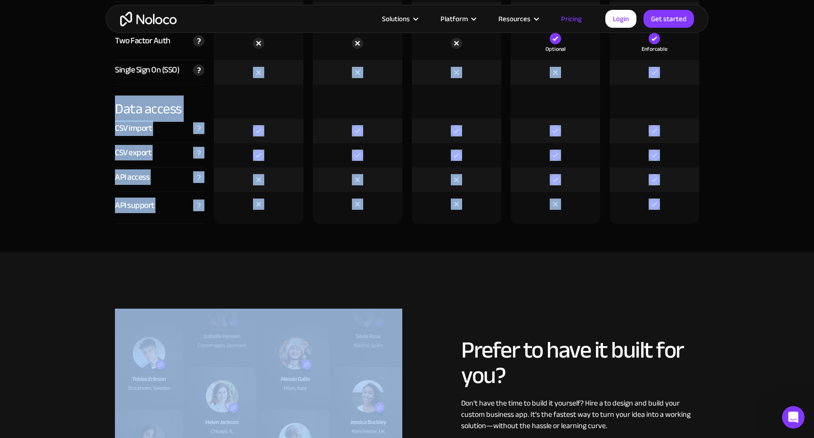
click at [516, 199] on div at bounding box center [555, 208] width 89 height 32
drag, startPoint x: 516, startPoint y: 199, endPoint x: 506, endPoint y: 90, distance: 109.8
click at [506, 90] on div at bounding box center [555, 102] width 99 height 34
